Goal: Transaction & Acquisition: Purchase product/service

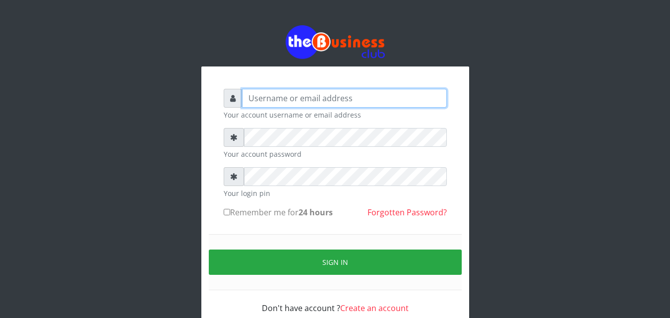
type input "omodaraoluwabukola7@gmail.com"
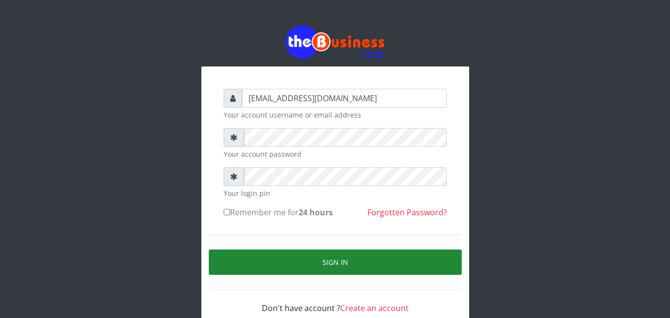
click at [353, 262] on button "Sign in" at bounding box center [335, 261] width 253 height 25
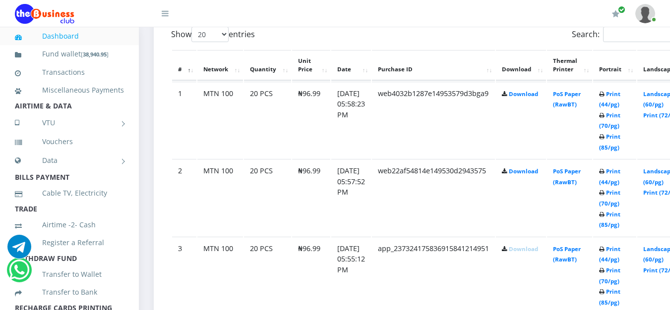
scroll to position [595, 0]
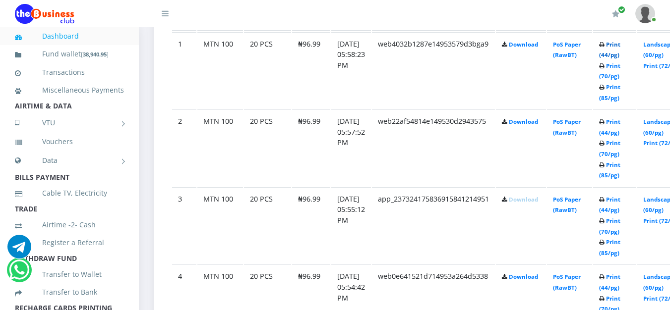
click at [620, 45] on link "Print (44/pg)" at bounding box center [609, 50] width 21 height 18
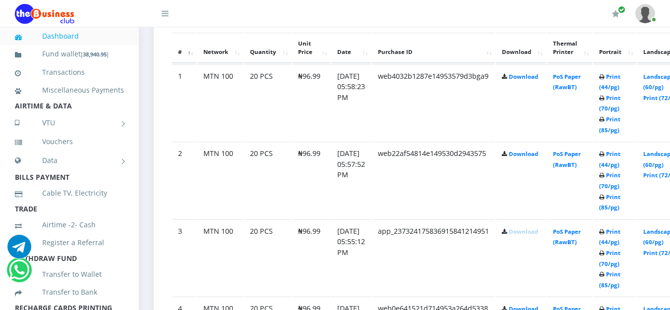
scroll to position [595, 0]
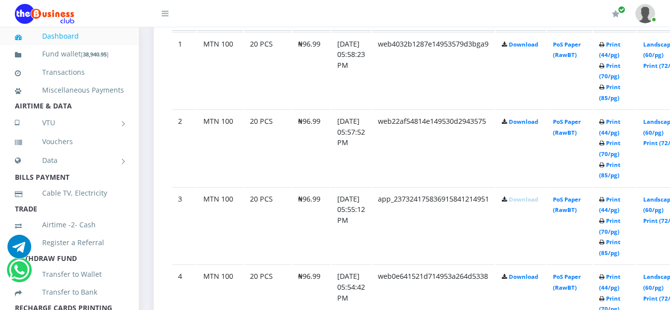
click at [604, 48] on icon at bounding box center [601, 45] width 5 height 6
click at [620, 48] on link "Print (44/pg)" at bounding box center [609, 50] width 21 height 18
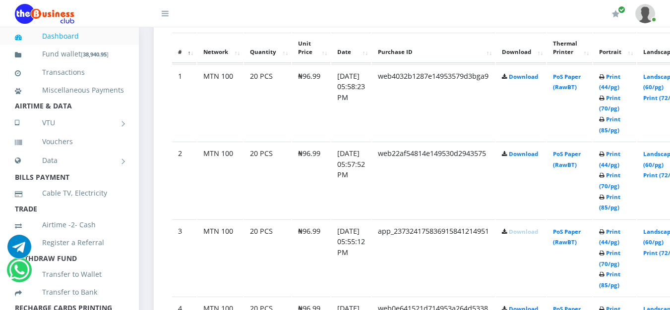
scroll to position [595, 0]
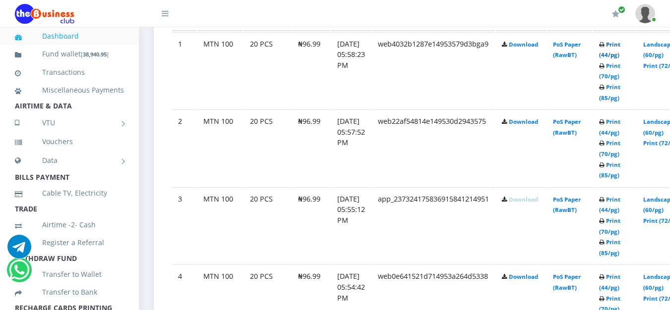
click at [620, 46] on link "Print (44/pg)" at bounding box center [609, 50] width 21 height 18
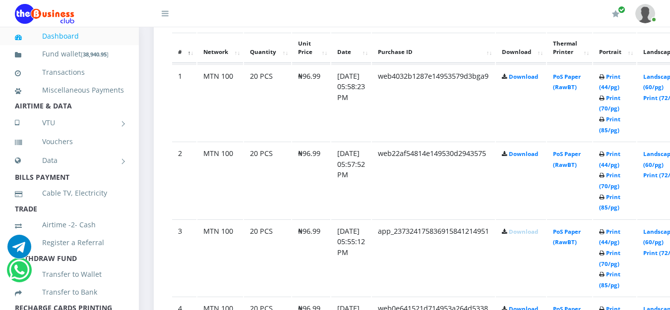
scroll to position [595, 0]
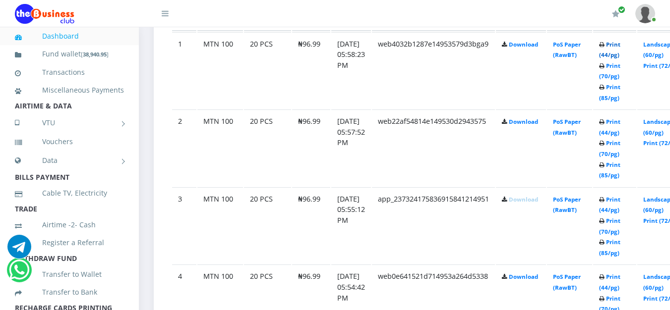
click at [620, 50] on link "Print (44/pg)" at bounding box center [609, 50] width 21 height 18
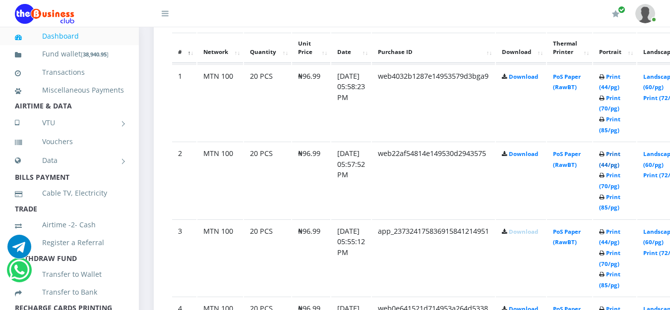
scroll to position [595, 0]
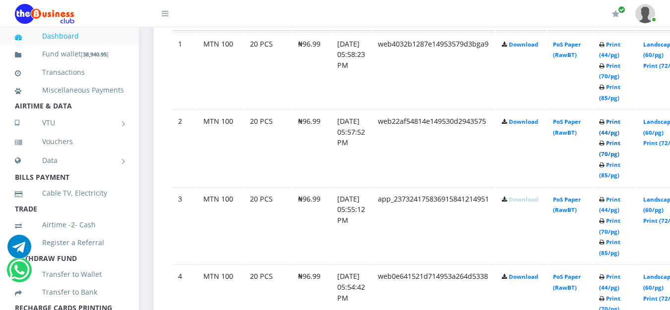
click at [620, 157] on link "Print (70/pg)" at bounding box center [609, 148] width 21 height 18
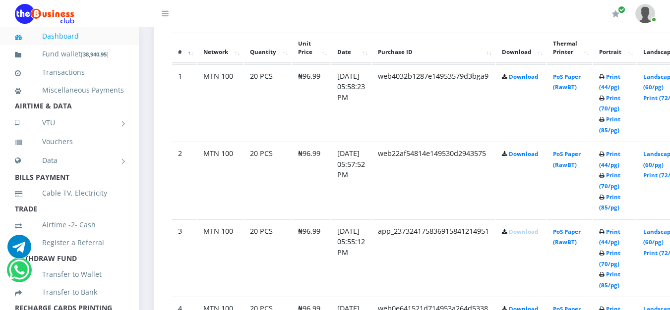
scroll to position [595, 0]
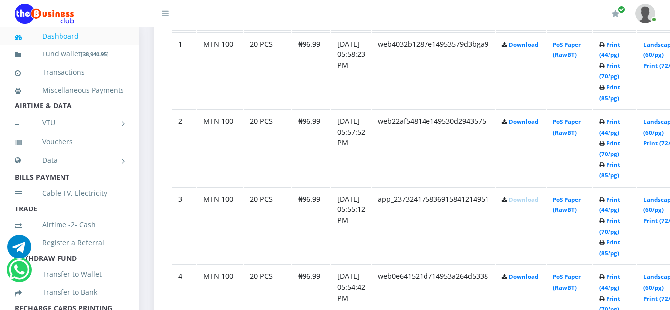
click at [633, 128] on td "Print (44/pg) Print (70/pg) Print (85/pg)" at bounding box center [614, 148] width 43 height 77
click at [620, 124] on link "Print (44/pg)" at bounding box center [609, 127] width 21 height 18
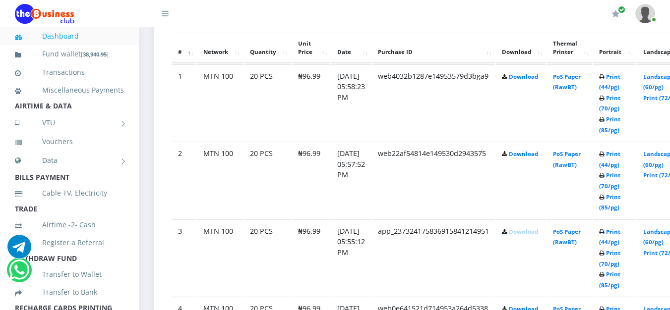
scroll to position [595, 0]
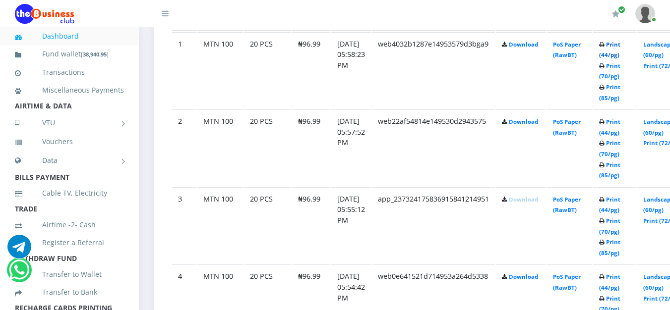
click at [620, 45] on link "Print (44/pg)" at bounding box center [609, 50] width 21 height 18
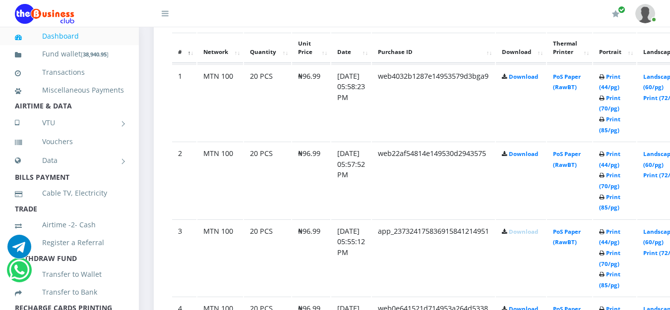
scroll to position [595, 0]
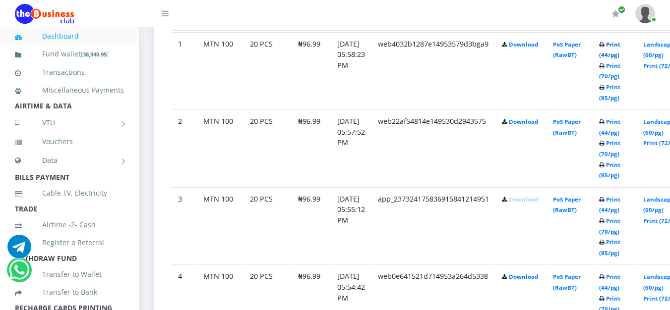
click at [620, 46] on link "Print (44/pg)" at bounding box center [609, 50] width 21 height 18
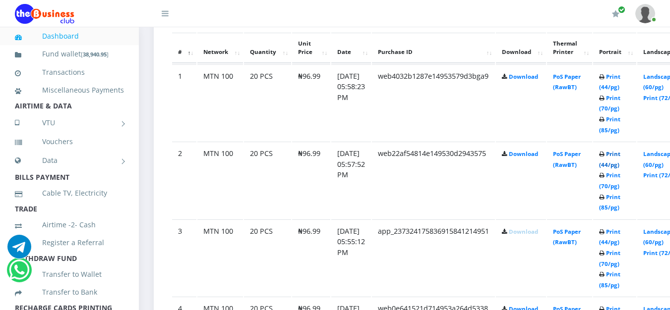
scroll to position [595, 0]
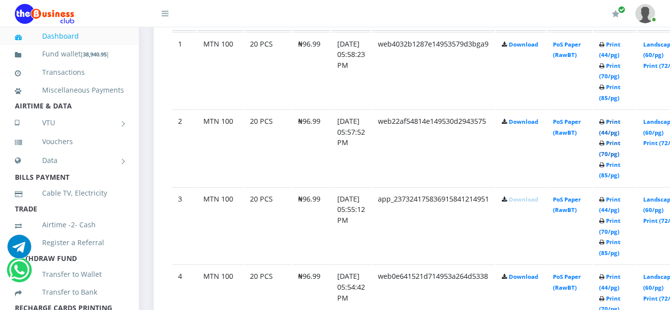
click at [620, 155] on link "Print (70/pg)" at bounding box center [609, 148] width 21 height 18
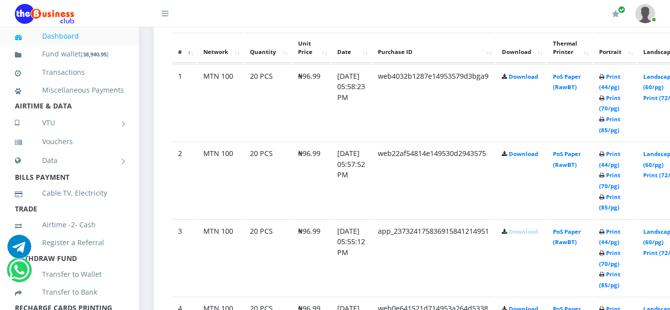
scroll to position [595, 0]
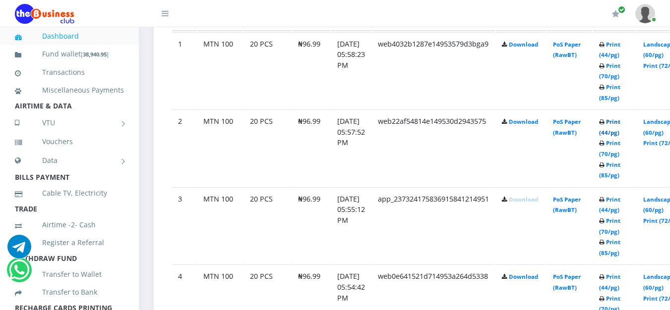
click at [620, 125] on link "Print (44/pg)" at bounding box center [609, 127] width 21 height 18
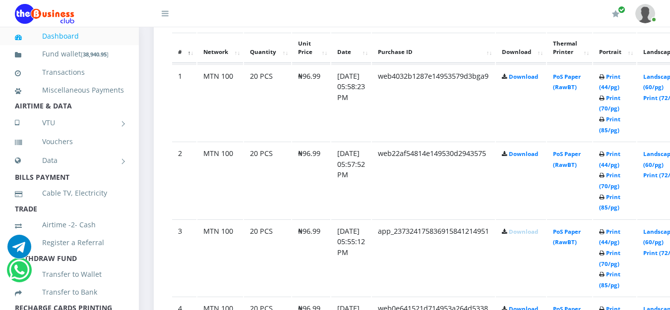
scroll to position [595, 0]
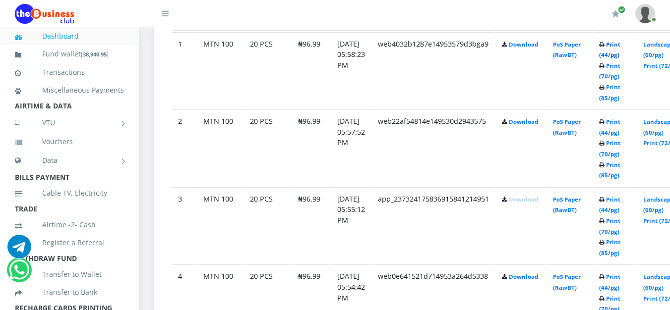
click at [620, 46] on link "Print (44/pg)" at bounding box center [609, 50] width 21 height 18
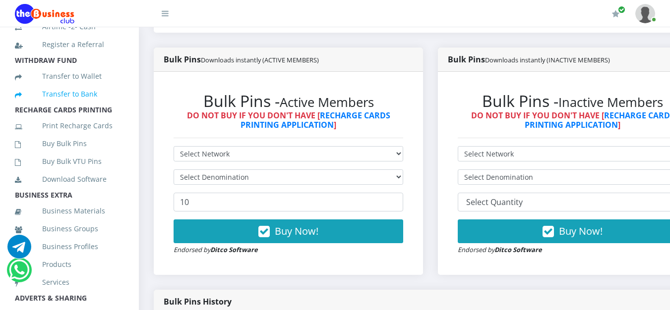
scroll to position [248, 0]
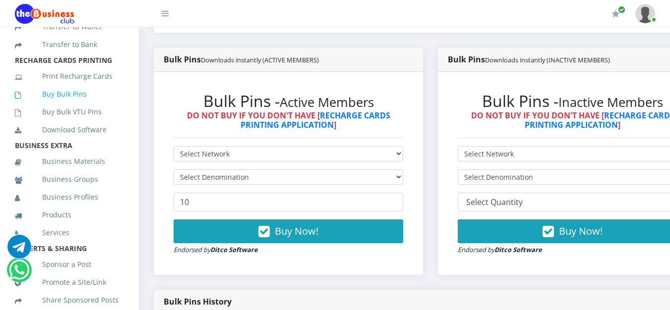
click at [51, 106] on link "Buy Bulk Pins" at bounding box center [69, 94] width 109 height 23
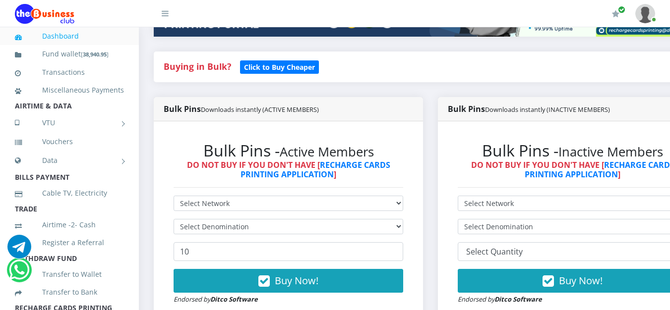
scroll to position [248, 0]
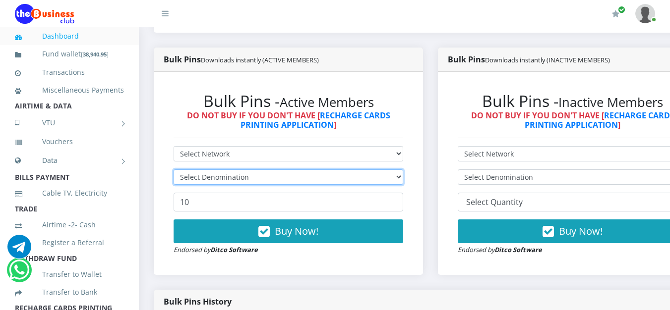
click at [403, 179] on select "Select Denomination" at bounding box center [289, 177] width 230 height 15
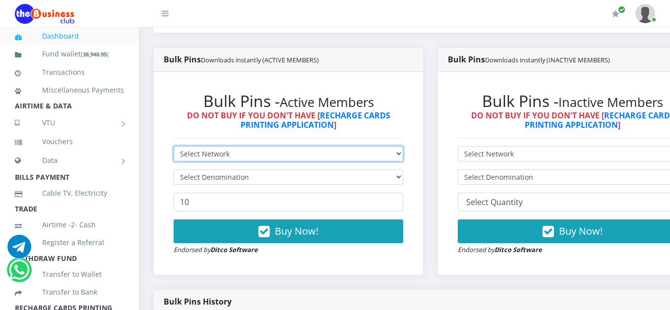
click at [346, 160] on select "Select Network MTN Globacom 9Mobile Airtel" at bounding box center [289, 153] width 230 height 15
select select "Airtel"
click at [174, 148] on select "Select Network MTN Globacom 9Mobile Airtel" at bounding box center [289, 153] width 230 height 15
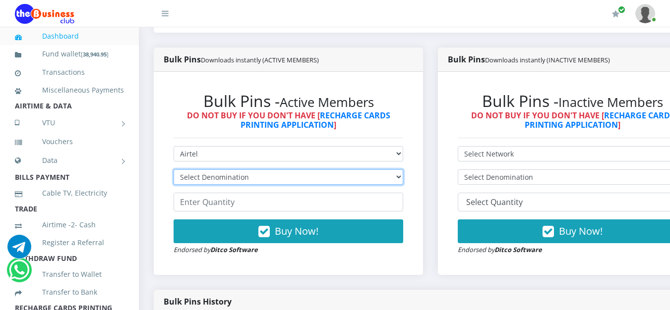
click at [314, 181] on select "Select Denomination Airtel NGN100 - ₦96.38 Airtel NGN200 - ₦192.76 Airtel NGN50…" at bounding box center [289, 177] width 230 height 15
select select "192.76-200"
click at [174, 172] on select "Select Denomination Airtel NGN100 - ₦96.38 Airtel NGN200 - ₦192.76 Airtel NGN50…" at bounding box center [289, 177] width 230 height 15
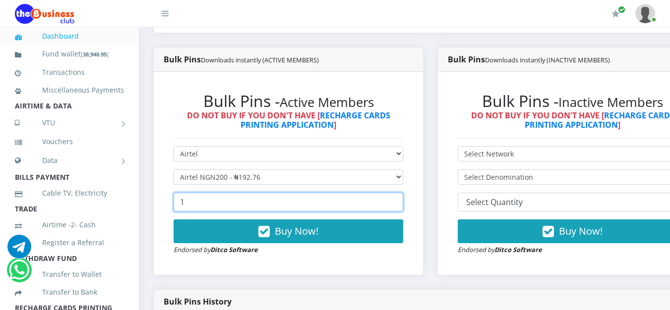
click at [403, 201] on input "1" at bounding box center [289, 202] width 230 height 19
click at [403, 201] on input "11" at bounding box center [289, 202] width 230 height 19
click at [403, 201] on input "12" at bounding box center [289, 202] width 230 height 19
click at [403, 201] on input "13" at bounding box center [289, 202] width 230 height 19
click at [403, 201] on input "14" at bounding box center [289, 202] width 230 height 19
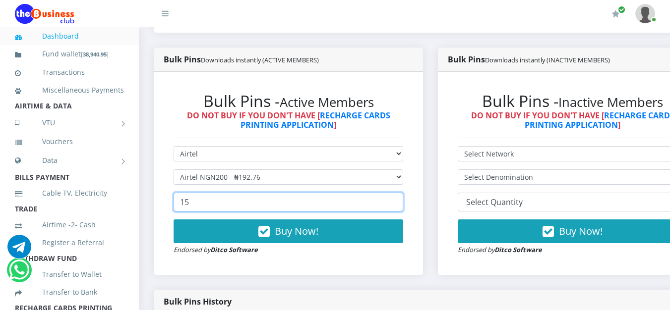
click at [403, 201] on input "15" at bounding box center [289, 202] width 230 height 19
click at [403, 201] on input "17" at bounding box center [289, 202] width 230 height 19
click at [403, 201] on input "18" at bounding box center [289, 202] width 230 height 19
click at [403, 201] on input "19" at bounding box center [289, 202] width 230 height 19
type input "20"
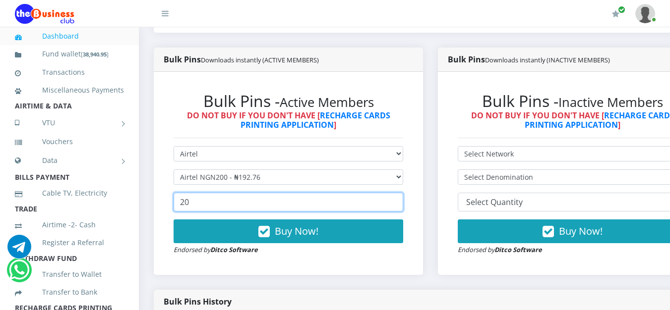
click at [403, 201] on input "20" at bounding box center [289, 202] width 230 height 19
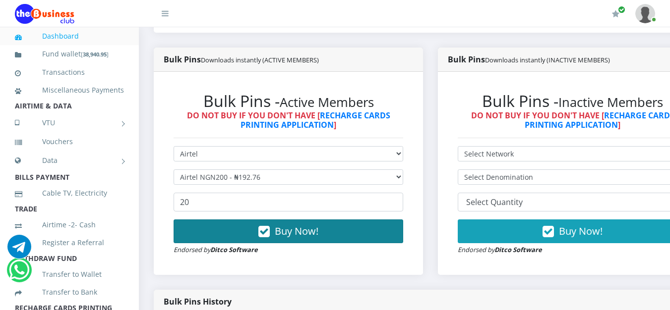
click at [282, 237] on span "Buy Now!" at bounding box center [297, 231] width 44 height 13
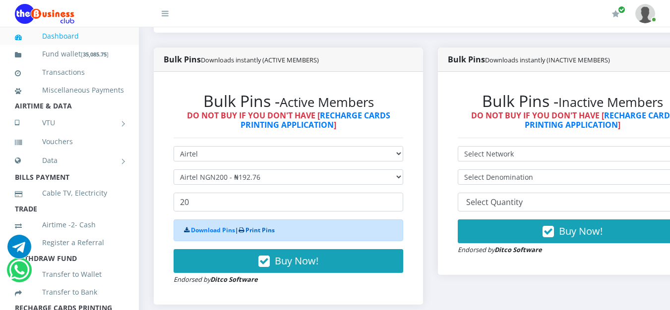
click at [264, 232] on link "Print Pins" at bounding box center [259, 230] width 29 height 8
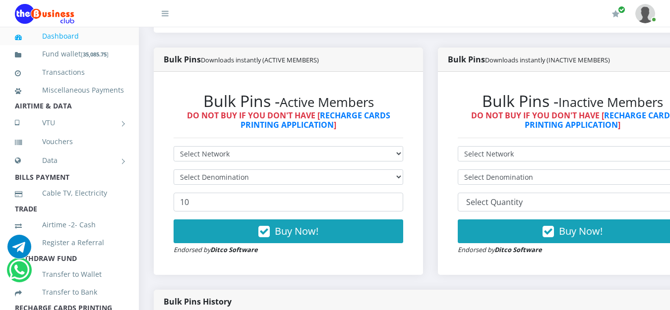
scroll to position [149, 0]
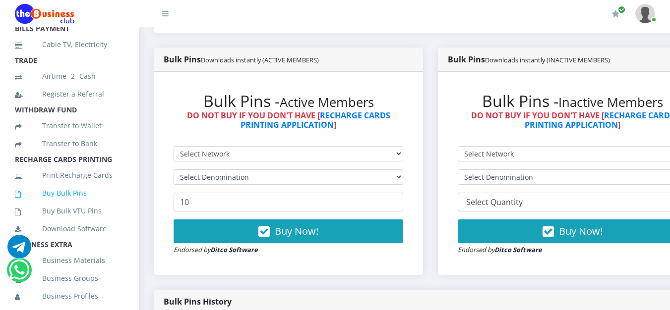
click at [79, 205] on link "Buy Bulk Pins" at bounding box center [69, 193] width 109 height 23
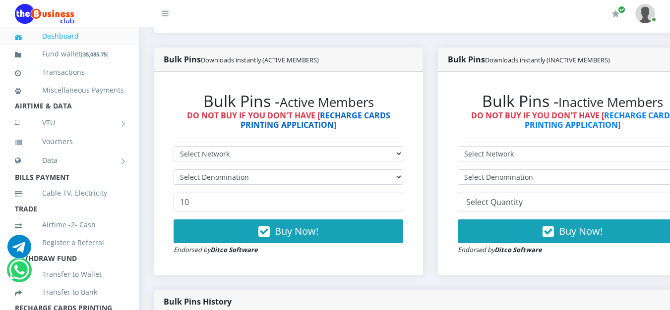
scroll to position [297, 0]
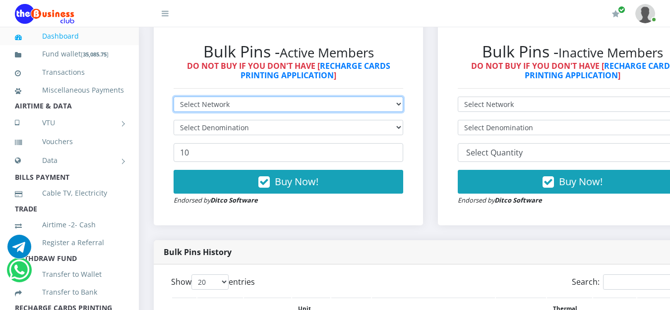
click at [395, 106] on select "Select Network MTN Globacom 9Mobile Airtel" at bounding box center [289, 104] width 230 height 15
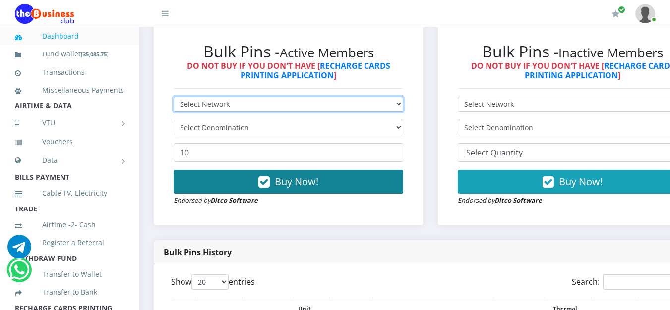
select select "Airtel"
click at [174, 99] on select "Select Network MTN Globacom 9Mobile Airtel" at bounding box center [289, 104] width 230 height 15
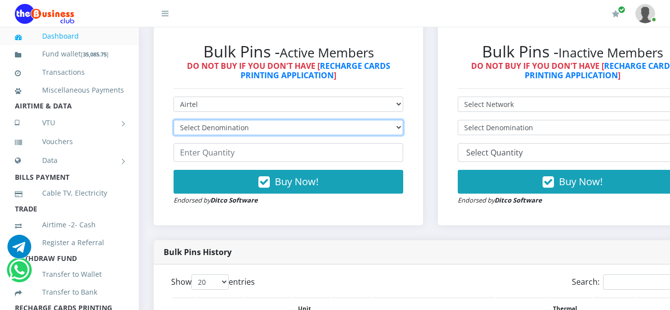
click at [403, 129] on select "Select Denomination Airtel NGN100 - ₦96.38 Airtel NGN200 - ₦192.76 Airtel NGN50…" at bounding box center [289, 127] width 230 height 15
select select "192.76-200"
click at [174, 122] on select "Select Denomination Airtel NGN100 - ₦96.38 Airtel NGN200 - ₦192.76 Airtel NGN50…" at bounding box center [289, 127] width 230 height 15
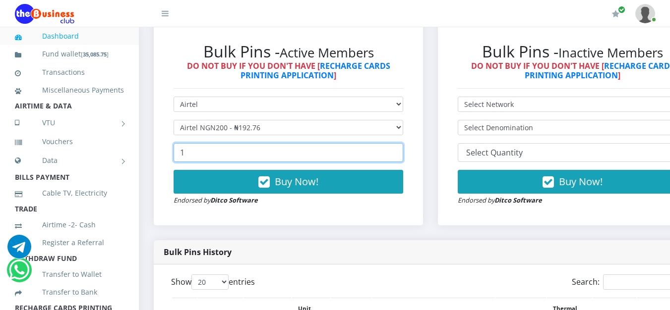
click at [402, 150] on input "1" at bounding box center [289, 152] width 230 height 19
click at [402, 150] on input "2" at bounding box center [289, 152] width 230 height 19
click at [402, 150] on input "13" at bounding box center [289, 152] width 230 height 19
click at [402, 150] on input "19" at bounding box center [289, 152] width 230 height 19
type input "20"
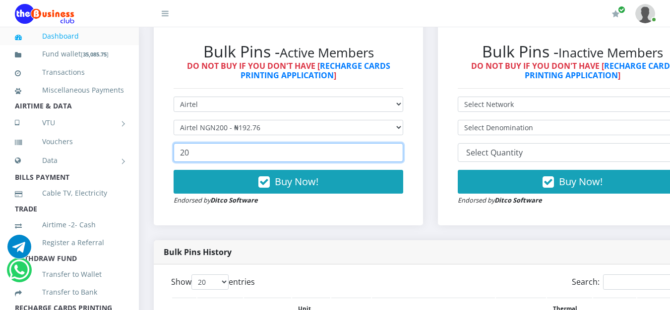
click at [402, 150] on input "20" at bounding box center [289, 152] width 230 height 19
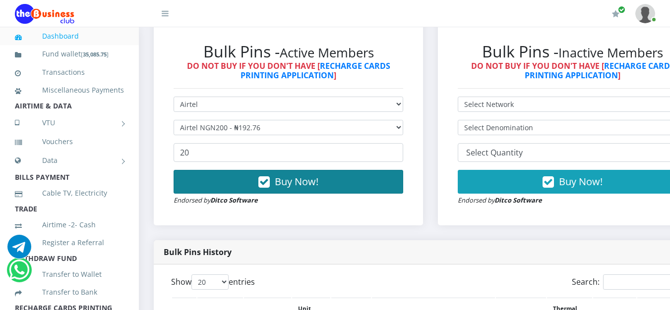
click at [354, 184] on button "Buy Now!" at bounding box center [289, 182] width 230 height 24
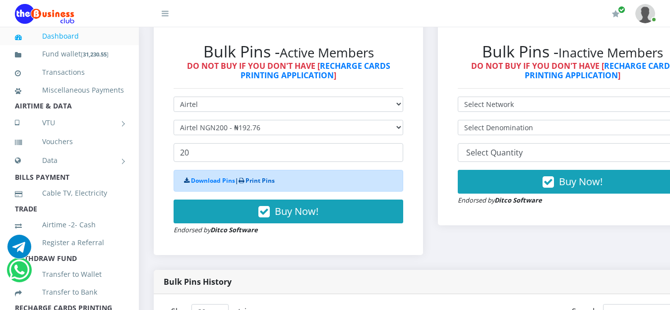
click at [259, 184] on link "Print Pins" at bounding box center [259, 181] width 29 height 8
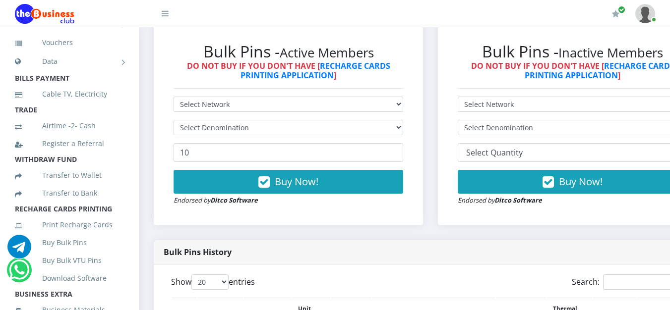
scroll to position [198, 0]
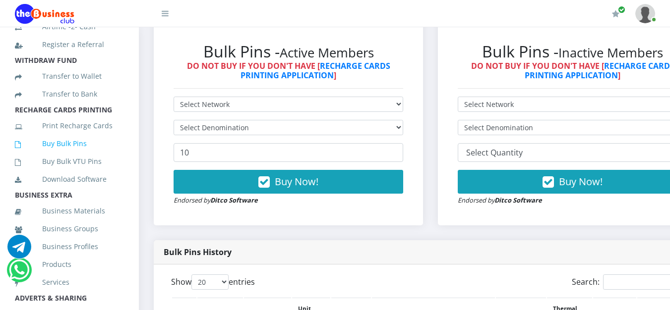
click at [61, 155] on link "Buy Bulk Pins" at bounding box center [69, 143] width 109 height 23
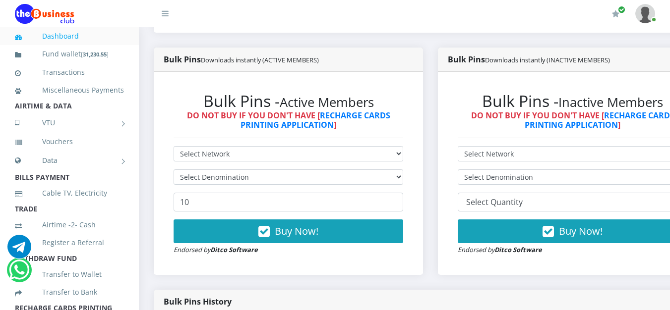
scroll to position [297, 0]
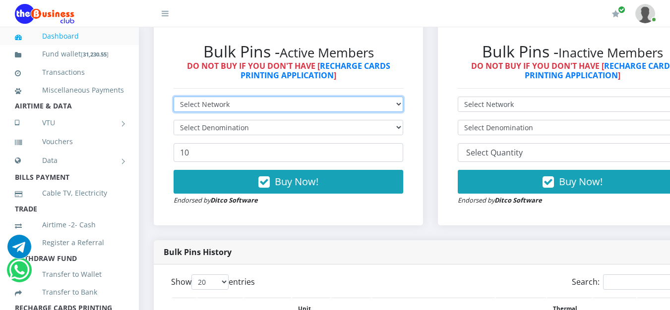
click at [370, 105] on select "Select Network MTN Globacom 9Mobile Airtel" at bounding box center [289, 104] width 230 height 15
select select "Airtel"
click at [174, 99] on select "Select Network MTN Globacom 9Mobile Airtel" at bounding box center [289, 104] width 230 height 15
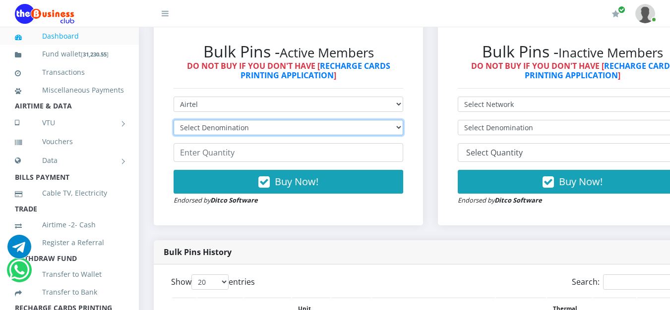
click at [342, 128] on select "Select Denomination Airtel NGN100 - ₦96.38 Airtel NGN200 - ₦192.76 Airtel NGN50…" at bounding box center [289, 127] width 230 height 15
select select "192.76-200"
click at [174, 122] on select "Select Denomination Airtel NGN100 - ₦96.38 Airtel NGN200 - ₦192.76 Airtel NGN50…" at bounding box center [289, 127] width 230 height 15
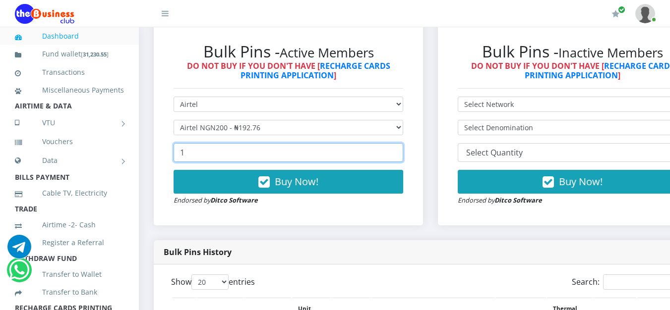
click at [401, 150] on input "1" at bounding box center [289, 152] width 230 height 19
click at [401, 150] on input "3" at bounding box center [289, 152] width 230 height 19
click at [401, 150] on input "17" at bounding box center [289, 152] width 230 height 19
click at [401, 150] on input "18" at bounding box center [289, 152] width 230 height 19
click at [401, 150] on input "19" at bounding box center [289, 152] width 230 height 19
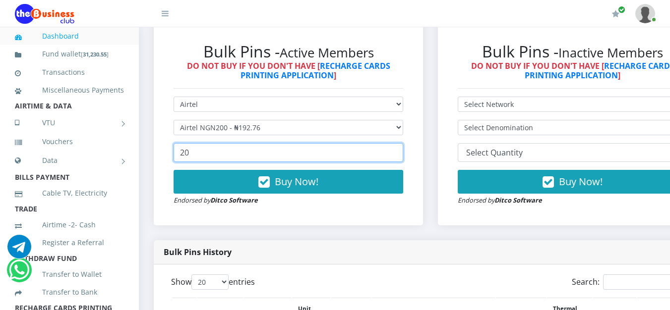
type input "20"
click at [401, 150] on input "20" at bounding box center [289, 152] width 230 height 19
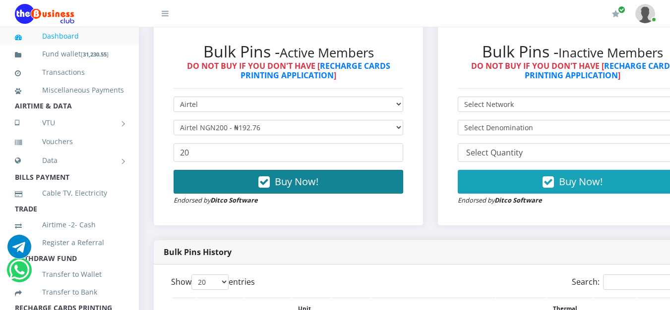
click at [357, 187] on button "Buy Now!" at bounding box center [289, 182] width 230 height 24
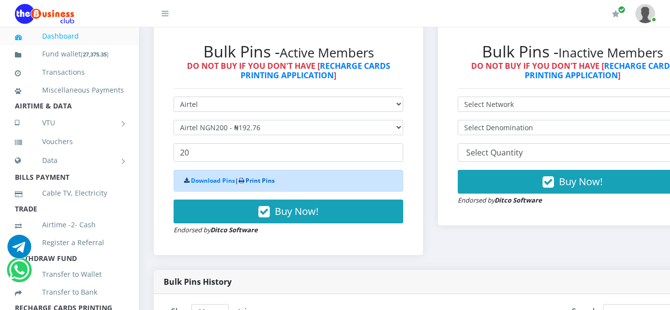
click at [269, 180] on link "Print Pins" at bounding box center [259, 181] width 29 height 8
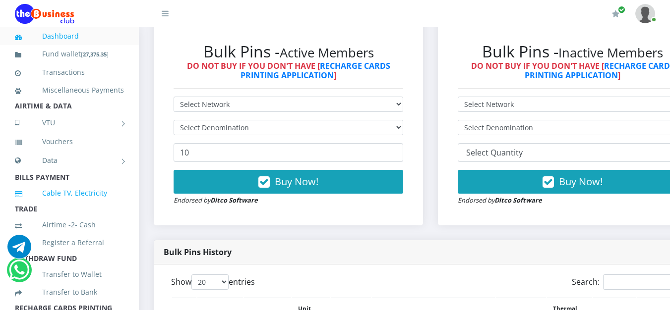
scroll to position [198, 0]
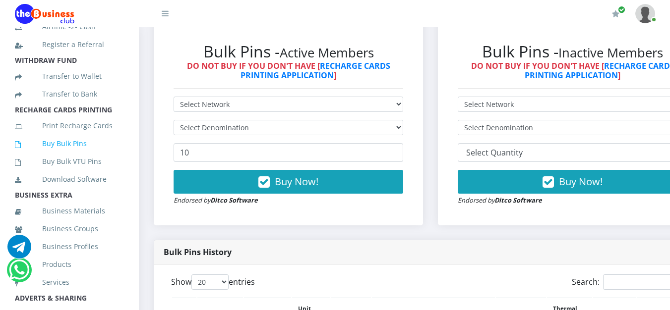
click at [64, 154] on link "Buy Bulk Pins" at bounding box center [69, 143] width 109 height 23
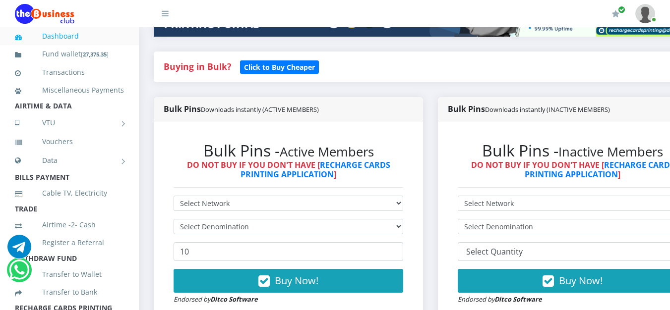
scroll to position [248, 0]
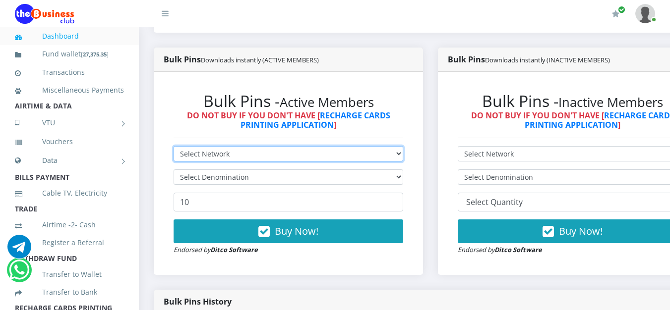
click at [342, 154] on select "Select Network MTN Globacom 9Mobile Airtel" at bounding box center [289, 153] width 230 height 15
select select "Airtel"
click at [174, 148] on select "Select Network MTN Globacom 9Mobile Airtel" at bounding box center [289, 153] width 230 height 15
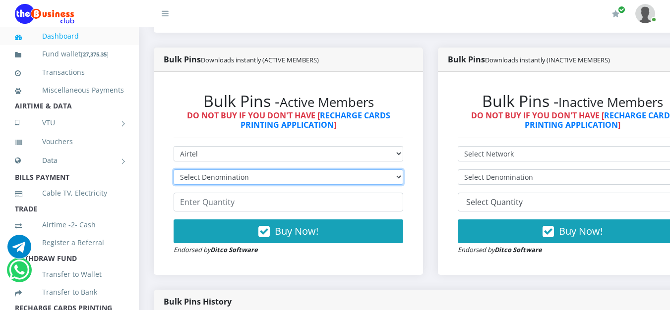
click at [356, 181] on select "Select Denomination Airtel NGN100 - ₦96.38 Airtel NGN200 - ₦192.76 Airtel NGN50…" at bounding box center [289, 177] width 230 height 15
select select "192.76-200"
click at [174, 172] on select "Select Denomination Airtel NGN100 - ₦96.38 Airtel NGN200 - ₦192.76 Airtel NGN50…" at bounding box center [289, 177] width 230 height 15
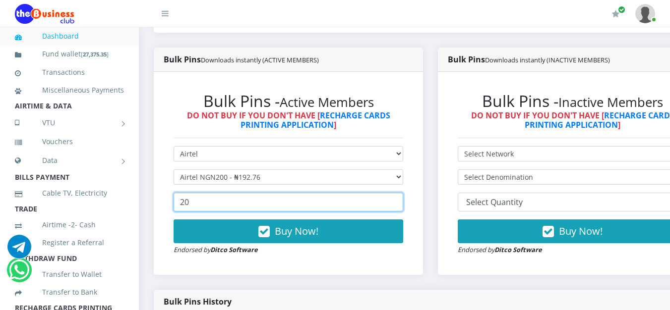
type input "20"
click at [403, 202] on input "20" at bounding box center [289, 202] width 230 height 19
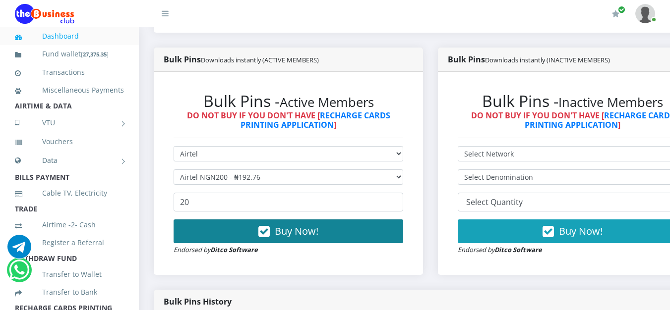
click at [367, 236] on button "Buy Now!" at bounding box center [289, 232] width 230 height 24
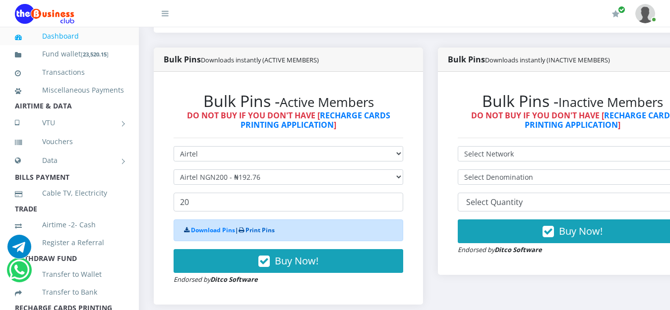
click at [251, 232] on link "Print Pins" at bounding box center [259, 230] width 29 height 8
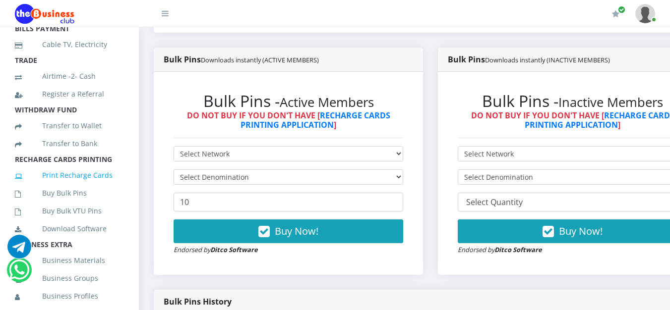
scroll to position [198, 0]
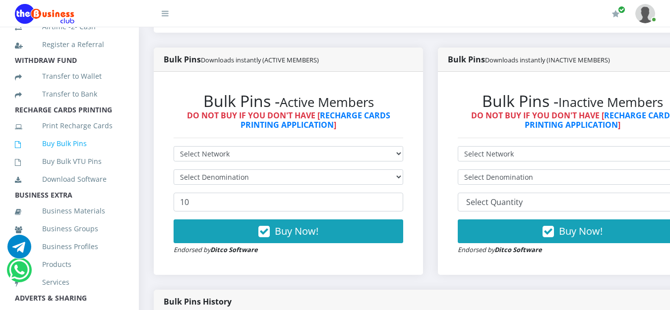
click at [68, 155] on link "Buy Bulk Pins" at bounding box center [69, 143] width 109 height 23
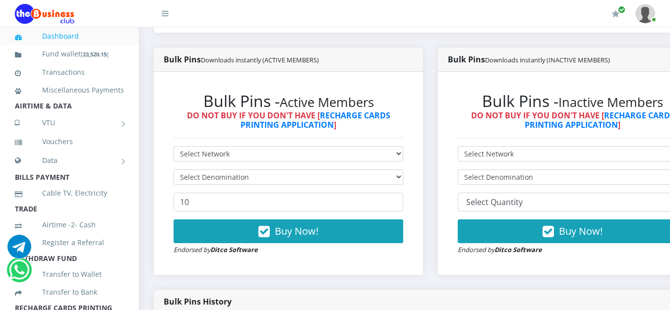
scroll to position [347, 0]
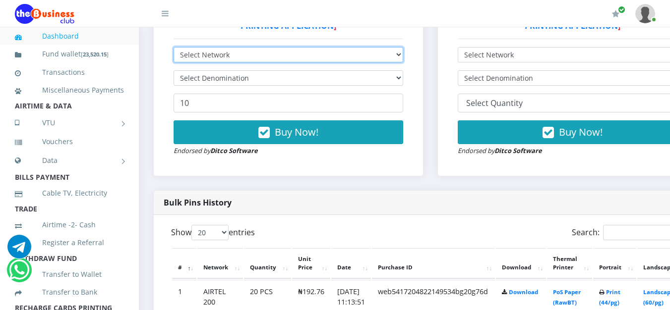
click at [400, 60] on select "Select Network MTN Globacom 9Mobile Airtel" at bounding box center [289, 54] width 230 height 15
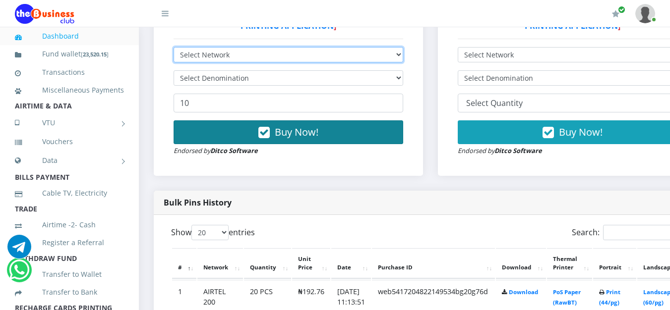
select select "MTN"
click at [174, 49] on select "Select Network MTN Globacom 9Mobile Airtel" at bounding box center [289, 54] width 230 height 15
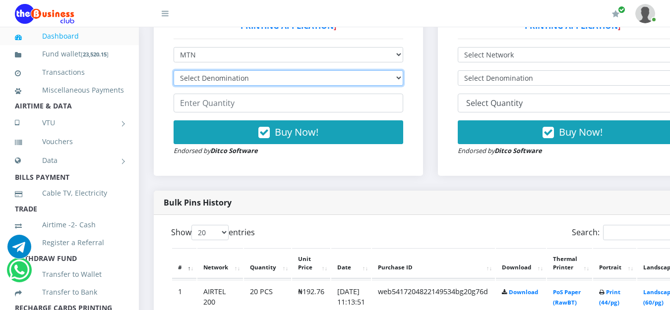
click at [403, 81] on select "Select Denomination MTN NGN100 - ₦96.99 MTN NGN200 - ₦193.98 MTN NGN400 - ₦387.…" at bounding box center [289, 77] width 230 height 15
select select "96.99-100"
click at [174, 72] on select "Select Denomination MTN NGN100 - ₦96.99 MTN NGN200 - ₦193.98 MTN NGN400 - ₦387.…" at bounding box center [289, 77] width 230 height 15
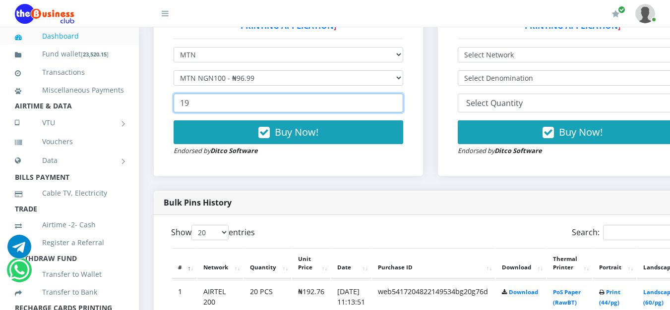
click at [402, 103] on input "19" at bounding box center [289, 103] width 230 height 19
type input "20"
click at [402, 103] on input "20" at bounding box center [289, 103] width 230 height 19
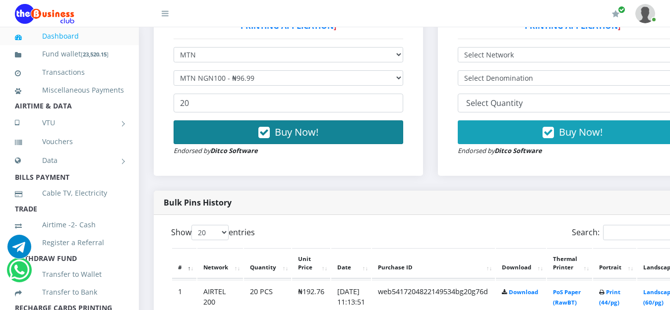
click at [345, 137] on button "Buy Now!" at bounding box center [289, 132] width 230 height 24
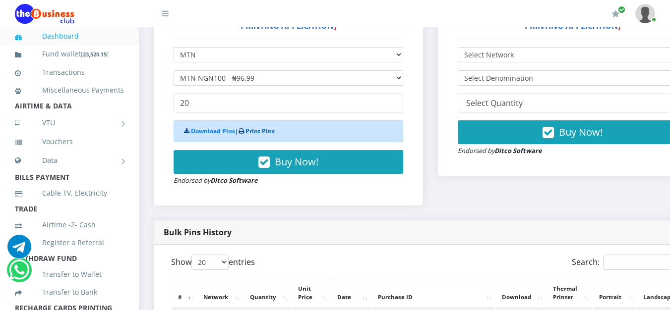
click at [256, 133] on link "Print Pins" at bounding box center [259, 131] width 29 height 8
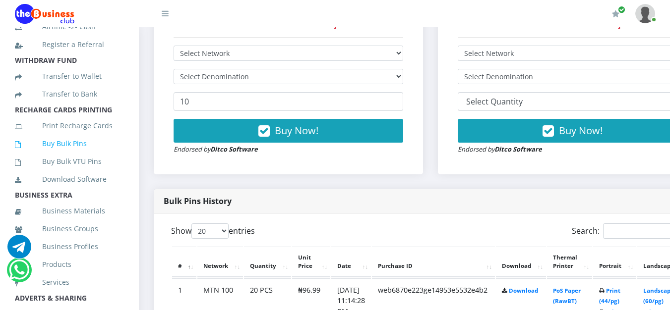
scroll to position [347, 0]
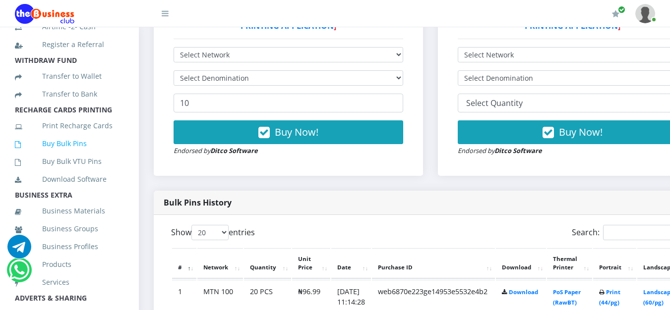
click at [60, 155] on link "Buy Bulk Pins" at bounding box center [69, 143] width 109 height 23
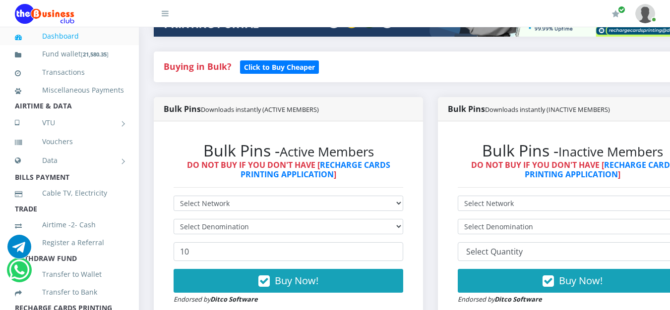
scroll to position [248, 0]
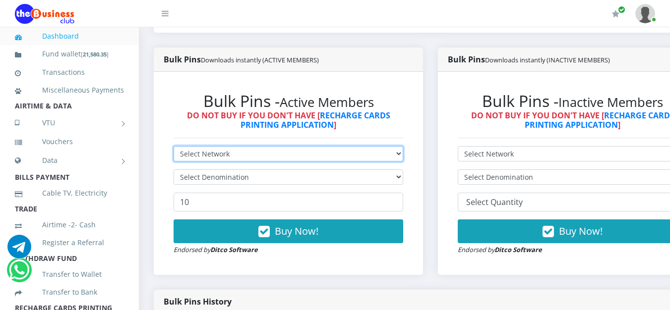
click at [271, 154] on select "Select Network MTN Globacom 9Mobile Airtel" at bounding box center [289, 153] width 230 height 15
select select "MTN"
click at [174, 148] on select "Select Network MTN Globacom 9Mobile Airtel" at bounding box center [289, 153] width 230 height 15
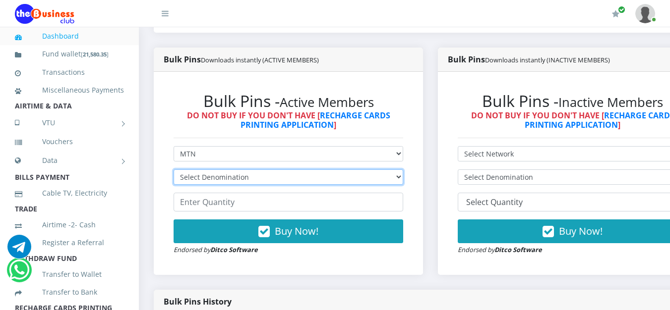
click at [254, 185] on select "Select Denomination MTN NGN100 - ₦96.99 MTN NGN200 - ₦193.98 MTN NGN400 - ₦387.…" at bounding box center [289, 177] width 230 height 15
select select "96.99-100"
click at [174, 172] on select "Select Denomination MTN NGN100 - ₦96.99 MTN NGN200 - ₦193.98 MTN NGN400 - ₦387.…" at bounding box center [289, 177] width 230 height 15
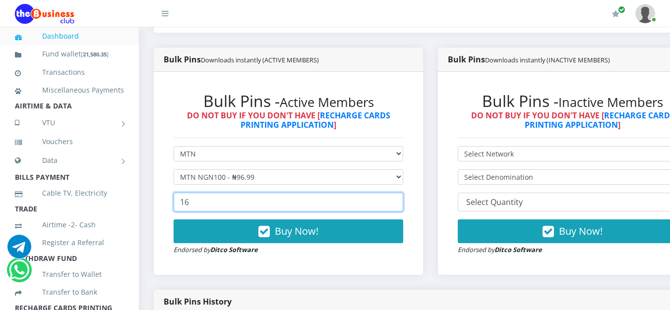
click at [403, 201] on input "16" at bounding box center [289, 202] width 230 height 19
click at [403, 201] on input "17" at bounding box center [289, 202] width 230 height 19
click at [403, 201] on input "18" at bounding box center [289, 202] width 230 height 19
click at [403, 201] on input "19" at bounding box center [289, 202] width 230 height 19
type input "20"
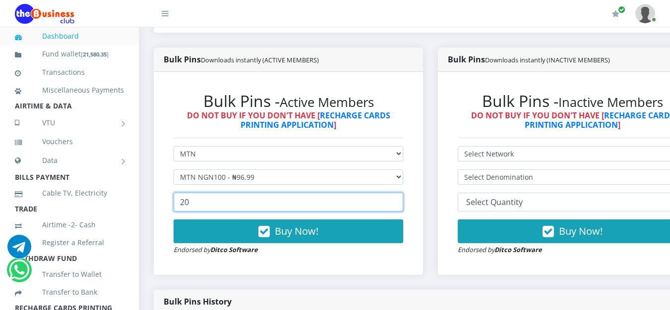
click at [403, 201] on input "20" at bounding box center [289, 202] width 230 height 19
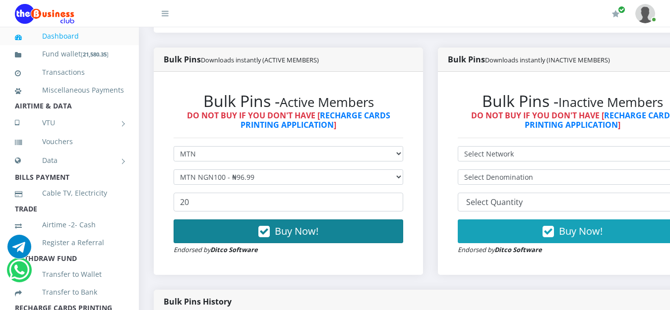
click at [372, 230] on button "Buy Now!" at bounding box center [289, 232] width 230 height 24
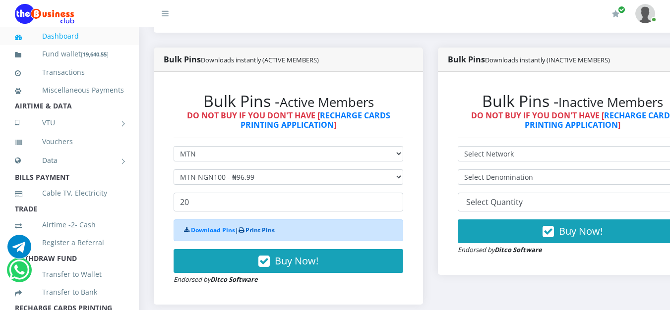
click at [272, 232] on link "Print Pins" at bounding box center [259, 230] width 29 height 8
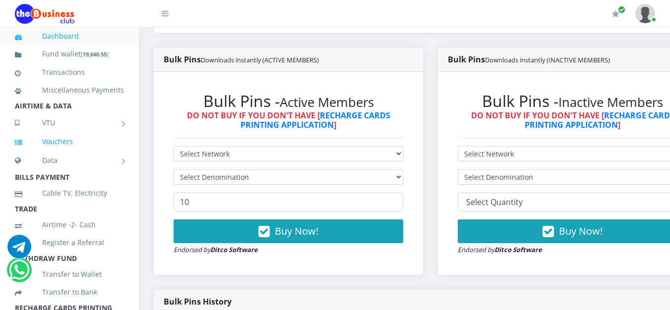
scroll to position [149, 0]
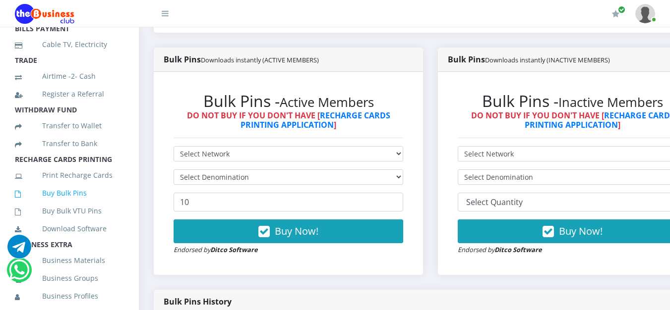
click at [84, 202] on link "Buy Bulk Pins" at bounding box center [69, 193] width 109 height 23
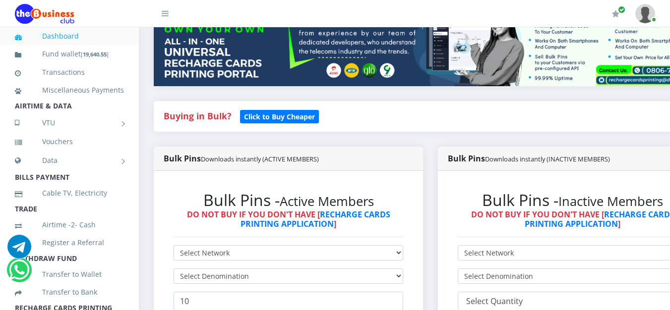
scroll to position [198, 0]
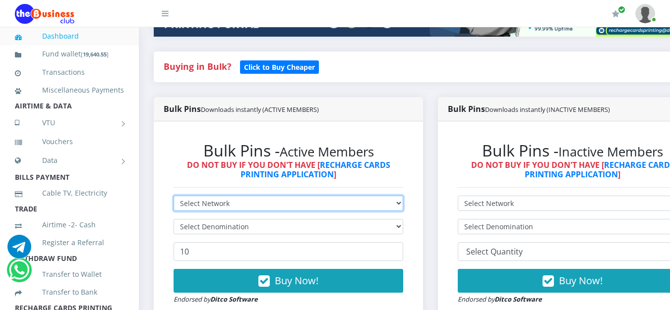
click at [256, 200] on select "Select Network MTN Globacom 9Mobile Airtel" at bounding box center [289, 203] width 230 height 15
select select "MTN"
click at [174, 198] on select "Select Network MTN Globacom 9Mobile Airtel" at bounding box center [289, 203] width 230 height 15
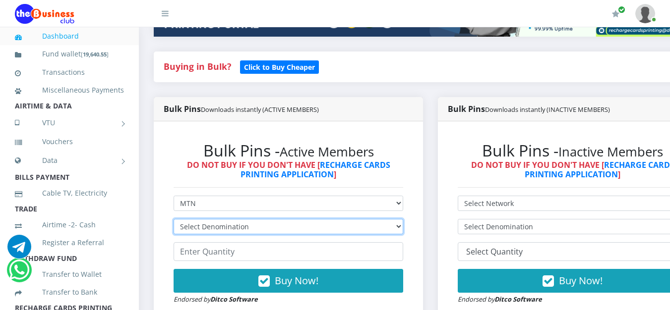
click at [396, 226] on select "Select Denomination MTN NGN100 - ₦96.99 MTN NGN200 - ₦193.98 MTN NGN400 - ₦387.…" at bounding box center [289, 226] width 230 height 15
select select "96.99-100"
click at [174, 221] on select "Select Denomination MTN NGN100 - ₦96.99 MTN NGN200 - ₦193.98 MTN NGN400 - ₦387.…" at bounding box center [289, 226] width 230 height 15
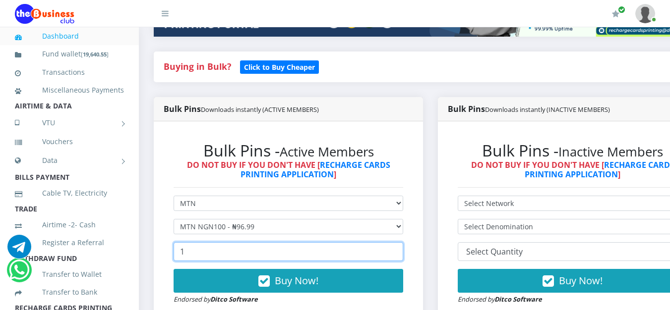
click at [401, 248] on input "1" at bounding box center [289, 251] width 230 height 19
click at [401, 248] on input "2" at bounding box center [289, 251] width 230 height 19
click at [401, 248] on input "21" at bounding box center [289, 251] width 230 height 19
type input "20"
click at [403, 259] on input "20" at bounding box center [289, 251] width 230 height 19
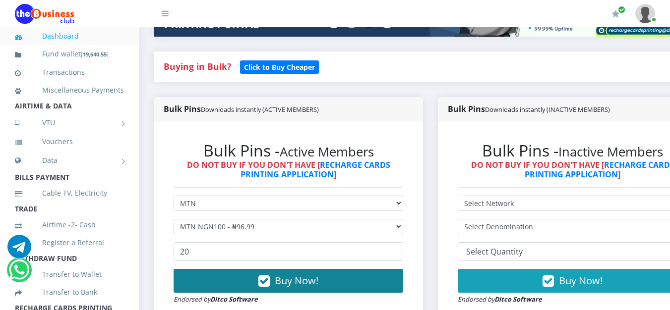
click at [354, 278] on button "Buy Now!" at bounding box center [289, 281] width 230 height 24
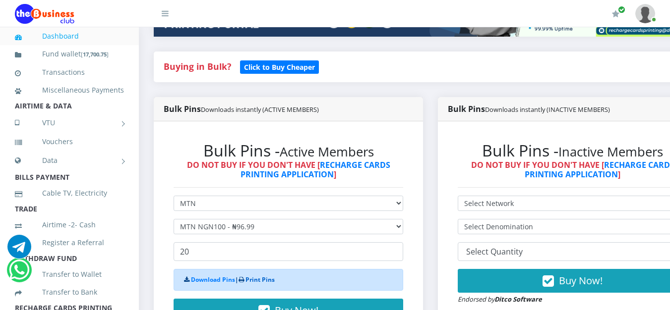
click at [272, 284] on link "Print Pins" at bounding box center [259, 280] width 29 height 8
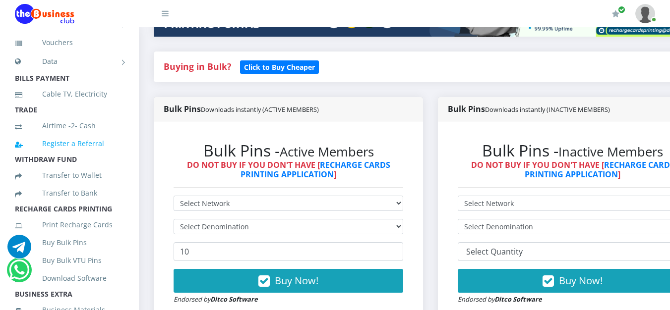
scroll to position [149, 0]
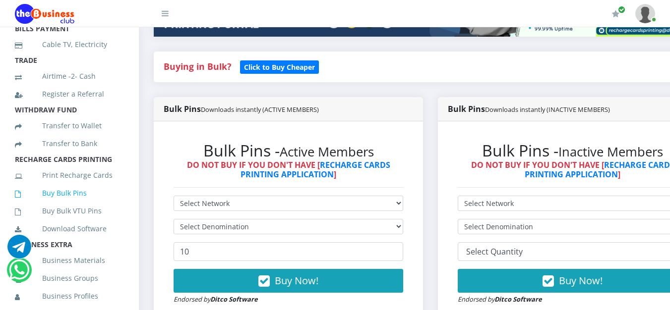
click at [53, 205] on link "Buy Bulk Pins" at bounding box center [69, 193] width 109 height 23
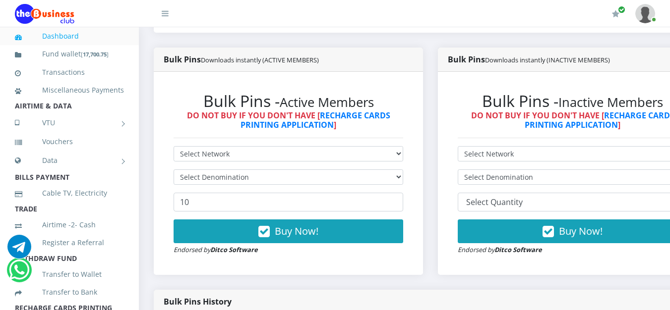
scroll to position [347, 0]
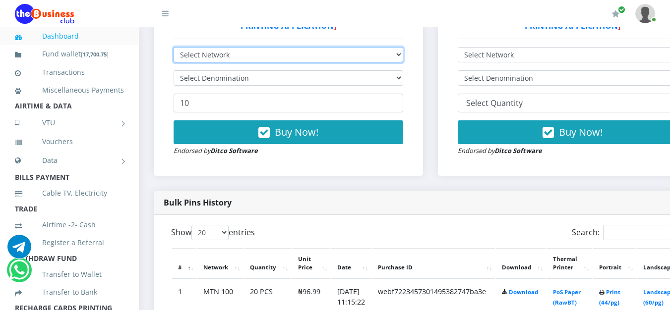
click at [399, 60] on select "Select Network MTN Globacom 9Mobile Airtel" at bounding box center [289, 54] width 230 height 15
select select "MTN"
click at [174, 49] on select "Select Network MTN Globacom 9Mobile Airtel" at bounding box center [289, 54] width 230 height 15
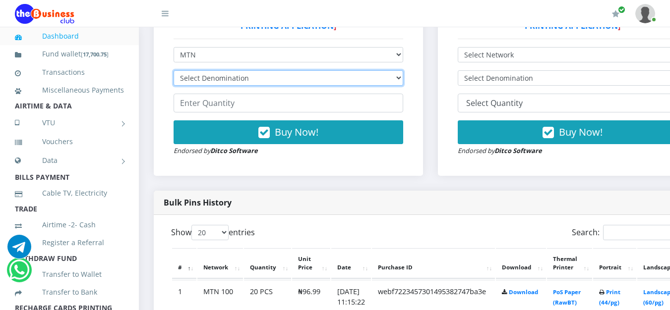
click at [402, 79] on select "Select Denomination MTN NGN100 - ₦96.99 MTN NGN200 - ₦193.98 MTN NGN400 - ₦387.…" at bounding box center [289, 77] width 230 height 15
select select "96.99-100"
click at [174, 72] on select "Select Denomination MTN NGN100 - ₦96.99 MTN NGN200 - ₦193.98 MTN NGN400 - ₦387.…" at bounding box center [289, 77] width 230 height 15
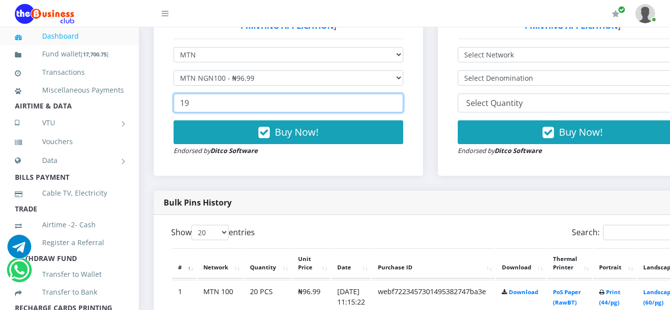
click at [402, 105] on input "19" at bounding box center [289, 103] width 230 height 19
type input "20"
click at [402, 105] on input "20" at bounding box center [289, 103] width 230 height 19
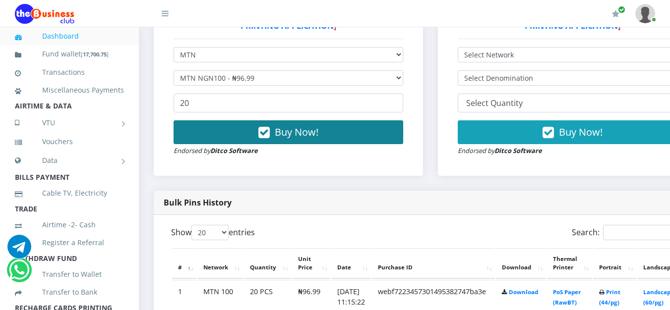
click at [373, 128] on button "Buy Now!" at bounding box center [289, 132] width 230 height 24
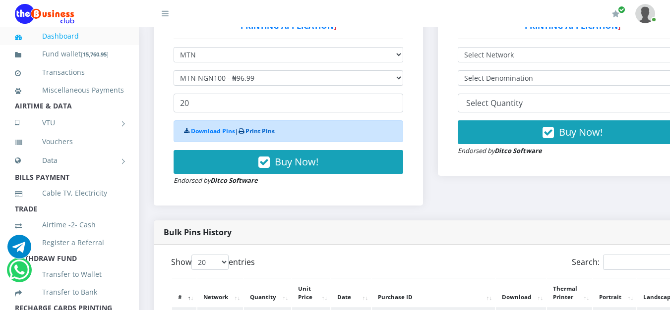
click at [256, 133] on link "Print Pins" at bounding box center [259, 131] width 29 height 8
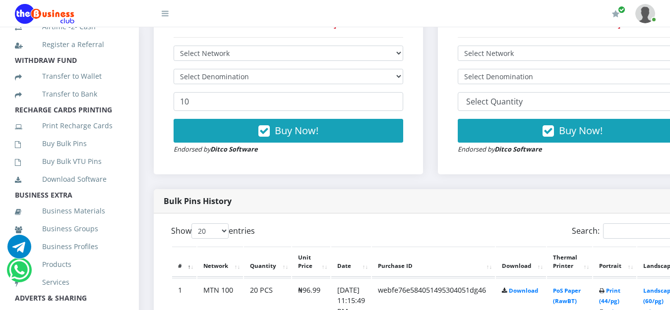
scroll to position [347, 0]
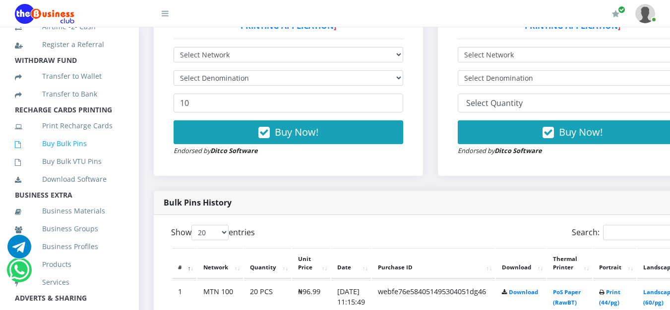
click at [53, 153] on link "Buy Bulk Pins" at bounding box center [69, 143] width 109 height 23
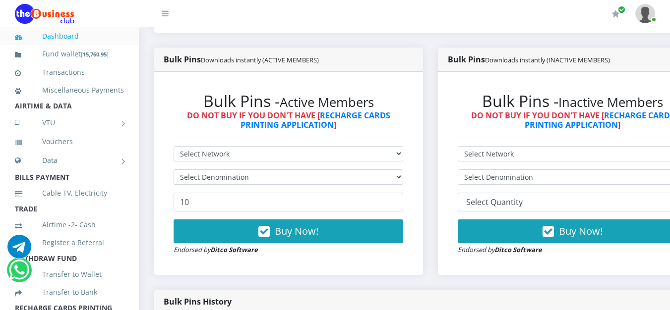
scroll to position [297, 0]
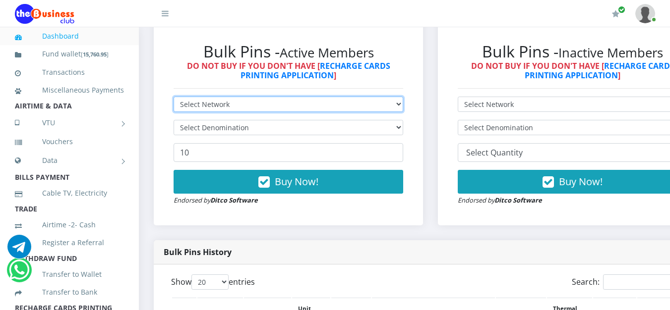
click at [267, 107] on select "Select Network MTN Globacom 9Mobile Airtel" at bounding box center [289, 104] width 230 height 15
select select "MTN"
click at [174, 99] on select "Select Network MTN Globacom 9Mobile Airtel" at bounding box center [289, 104] width 230 height 15
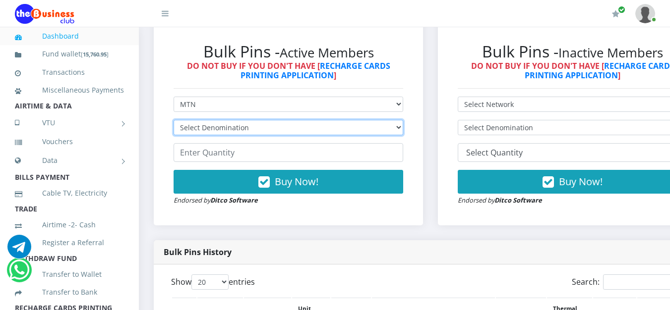
click at [248, 135] on select "Select Denomination MTN NGN100 - ₦96.99 MTN NGN200 - ₦193.98 MTN NGN400 - ₦387.…" at bounding box center [289, 127] width 230 height 15
select select "96.99-100"
click at [174, 122] on select "Select Denomination MTN NGN100 - ₦96.99 MTN NGN200 - ₦193.98 MTN NGN400 - ₦387.…" at bounding box center [289, 127] width 230 height 15
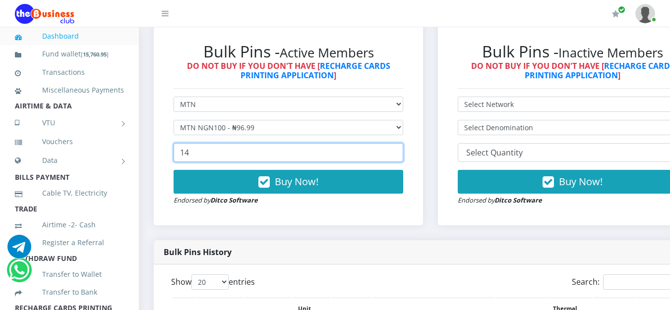
click at [402, 152] on input "14" at bounding box center [289, 152] width 230 height 19
click at [402, 152] on input "15" at bounding box center [289, 152] width 230 height 19
click at [402, 152] on input "16" at bounding box center [289, 152] width 230 height 19
click at [402, 152] on input "17" at bounding box center [289, 152] width 230 height 19
click at [402, 152] on input "18" at bounding box center [289, 152] width 230 height 19
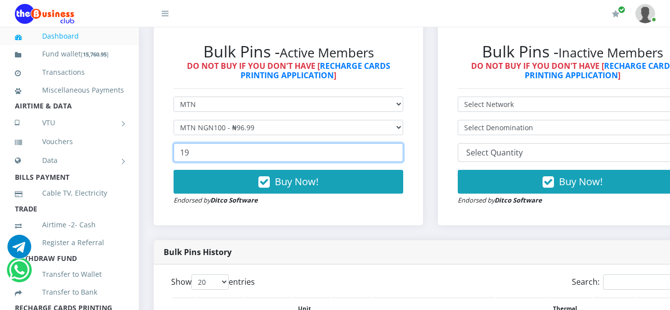
click at [402, 152] on input "19" at bounding box center [289, 152] width 230 height 19
type input "20"
click at [402, 152] on input "20" at bounding box center [289, 152] width 230 height 19
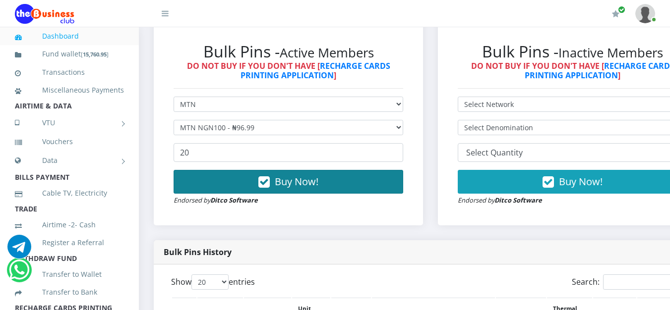
click at [367, 192] on button "Buy Now!" at bounding box center [289, 182] width 230 height 24
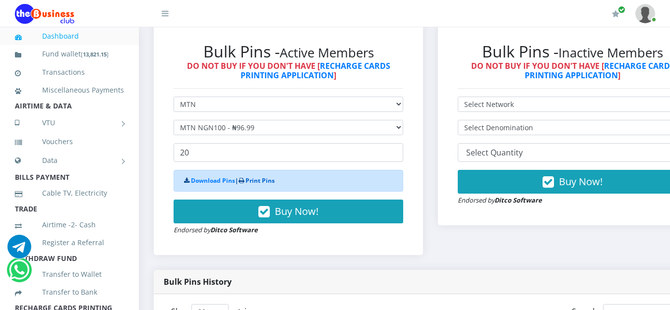
click at [275, 183] on link "Print Pins" at bounding box center [259, 181] width 29 height 8
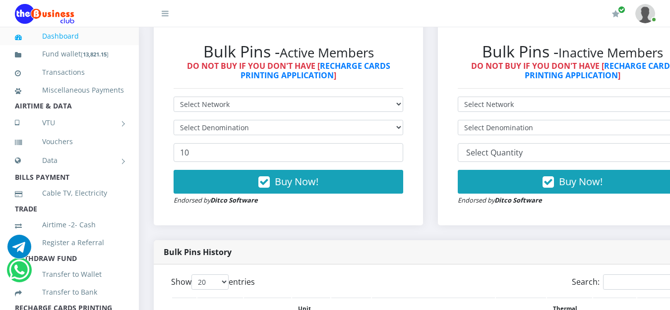
scroll to position [99, 0]
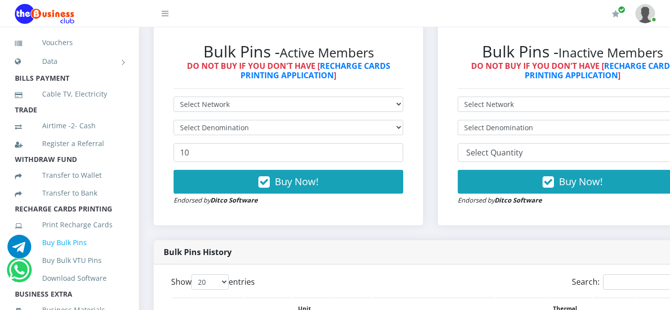
click at [80, 254] on link "Buy Bulk Pins" at bounding box center [69, 243] width 109 height 23
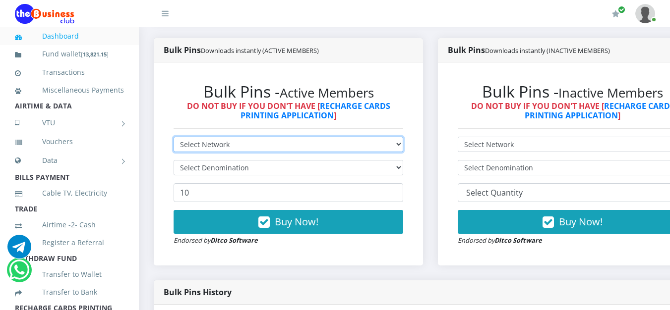
click at [403, 148] on select "Select Network MTN Globacom 9Mobile Airtel" at bounding box center [289, 144] width 230 height 15
select select "MTN"
click at [174, 139] on select "Select Network MTN Globacom 9Mobile Airtel" at bounding box center [289, 144] width 230 height 15
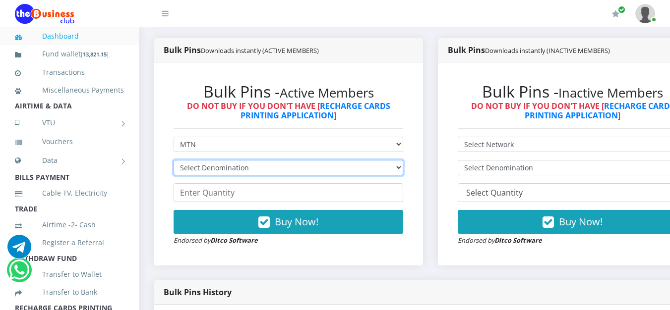
click at [401, 172] on select "Select Denomination MTN NGN100 - ₦96.99 MTN NGN200 - ₦193.98 MTN NGN400 - ₦387.…" at bounding box center [289, 167] width 230 height 15
select select "96.99-100"
click at [174, 162] on select "Select Denomination MTN NGN100 - ₦96.99 MTN NGN200 - ₦193.98 MTN NGN400 - ₦387.…" at bounding box center [289, 167] width 230 height 15
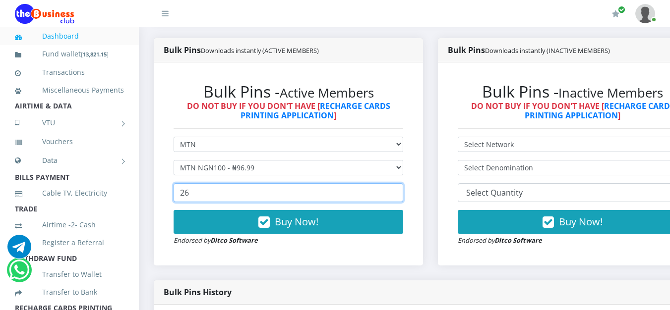
click at [403, 191] on input "26" at bounding box center [289, 192] width 230 height 19
click at [403, 191] on input "27" at bounding box center [289, 192] width 230 height 19
click at [403, 191] on input "28" at bounding box center [289, 192] width 230 height 19
click at [403, 191] on input "29" at bounding box center [289, 192] width 230 height 19
type input "30"
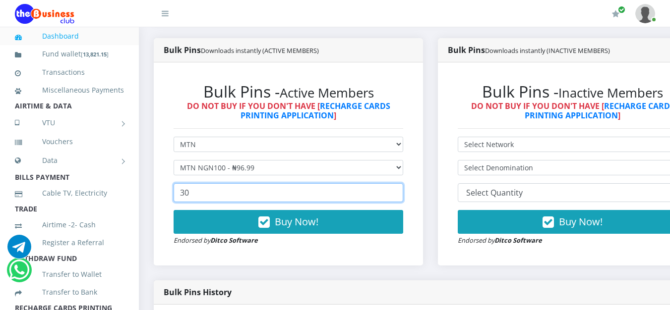
click at [403, 191] on input "30" at bounding box center [289, 192] width 230 height 19
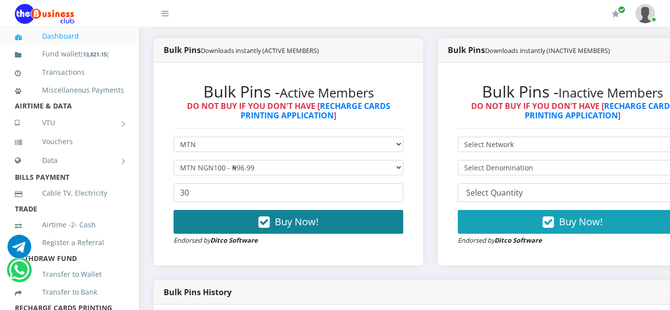
click at [357, 220] on button "Buy Now!" at bounding box center [289, 222] width 230 height 24
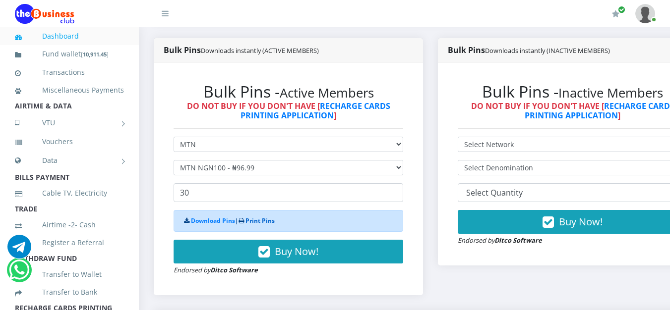
click at [268, 224] on link "Print Pins" at bounding box center [259, 221] width 29 height 8
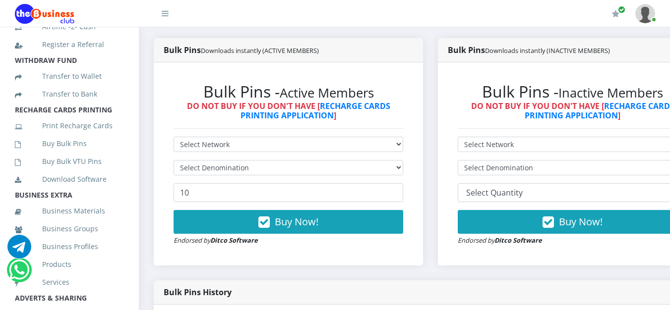
scroll to position [297, 0]
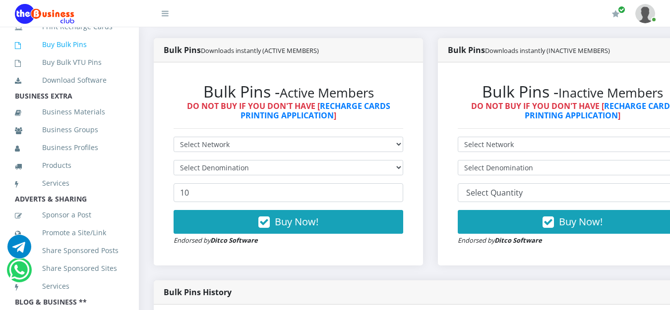
click at [55, 54] on link "Buy Bulk Pins" at bounding box center [69, 44] width 109 height 23
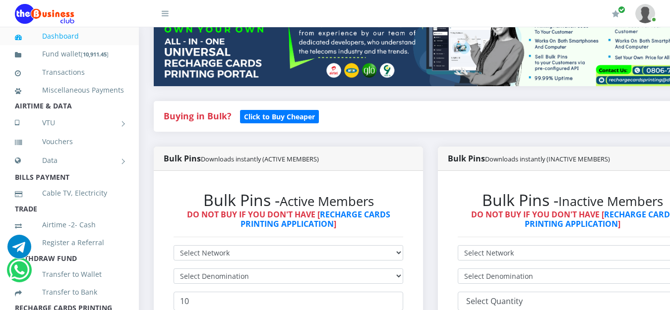
scroll to position [297, 0]
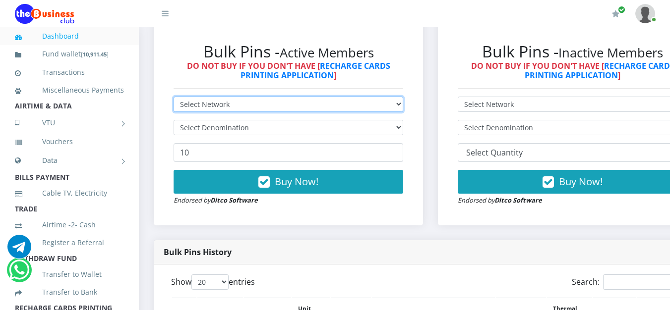
click at [327, 106] on select "Select Network MTN Globacom 9Mobile Airtel" at bounding box center [289, 104] width 230 height 15
select select "MTN"
click at [174, 99] on select "Select Network MTN Globacom 9Mobile Airtel" at bounding box center [289, 104] width 230 height 15
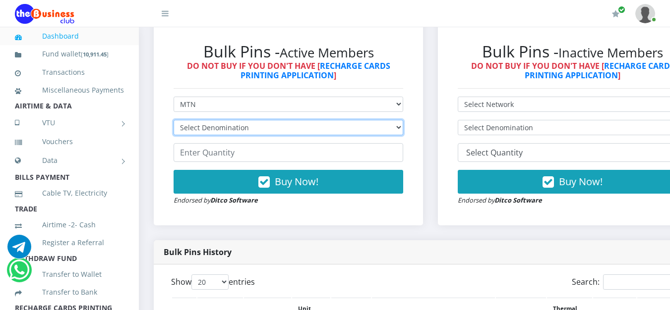
click at [377, 131] on select "Select Denomination MTN NGN100 - ₦96.99 MTN NGN200 - ₦193.98 MTN NGN400 - ₦387.…" at bounding box center [289, 127] width 230 height 15
select select "96.99-100"
click at [174, 122] on select "Select Denomination MTN NGN100 - ₦96.99 MTN NGN200 - ₦193.98 MTN NGN400 - ₦387.…" at bounding box center [289, 127] width 230 height 15
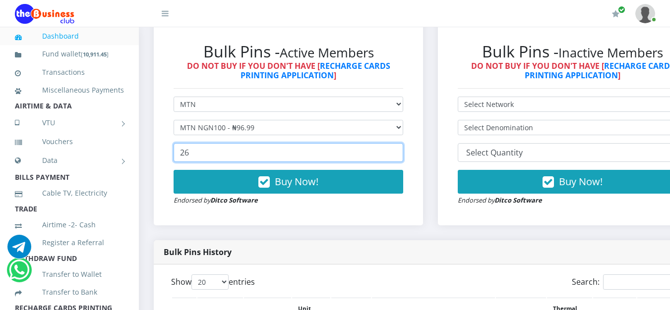
click at [403, 154] on input "26" at bounding box center [289, 152] width 230 height 19
click at [403, 154] on input "27" at bounding box center [289, 152] width 230 height 19
click at [403, 154] on input "28" at bounding box center [289, 152] width 230 height 19
click at [403, 154] on input "29" at bounding box center [289, 152] width 230 height 19
type input "30"
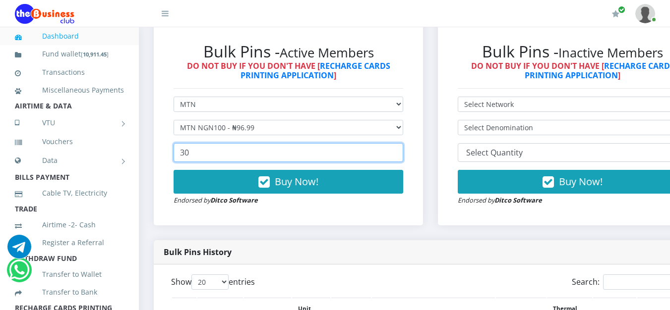
click at [403, 154] on input "30" at bounding box center [289, 152] width 230 height 19
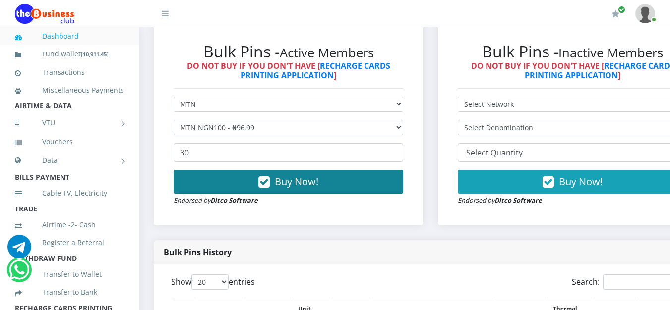
click at [387, 186] on button "Buy Now!" at bounding box center [289, 182] width 230 height 24
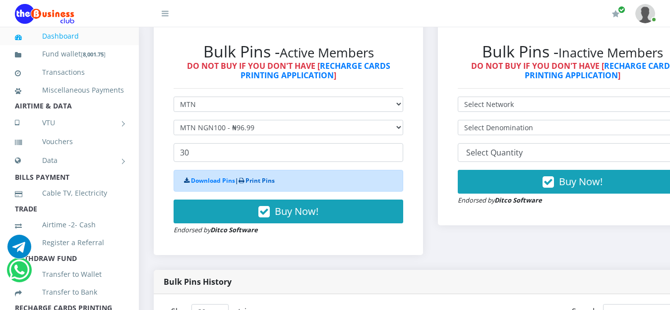
click at [255, 182] on link "Print Pins" at bounding box center [259, 181] width 29 height 8
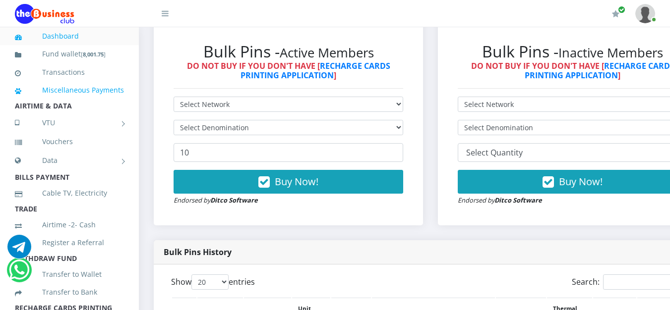
scroll to position [248, 0]
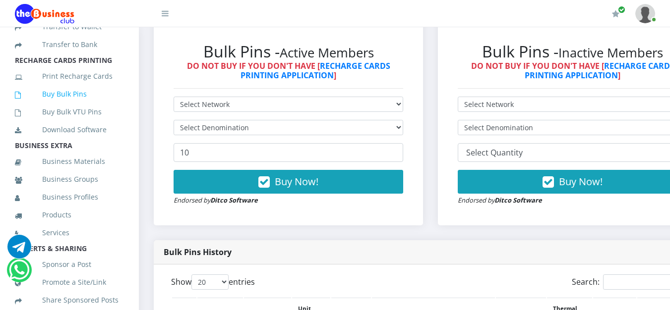
click at [74, 106] on link "Buy Bulk Pins" at bounding box center [69, 94] width 109 height 23
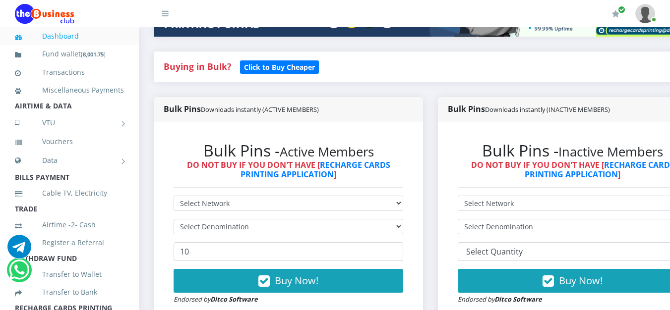
scroll to position [248, 0]
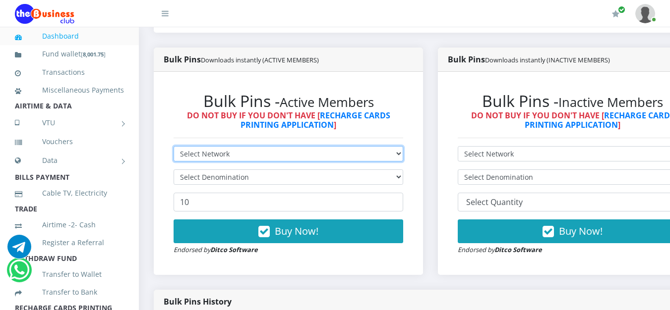
click at [396, 159] on select "Select Network MTN Globacom 9Mobile Airtel" at bounding box center [289, 153] width 230 height 15
select select "MTN"
click at [174, 148] on select "Select Network MTN Globacom 9Mobile Airtel" at bounding box center [289, 153] width 230 height 15
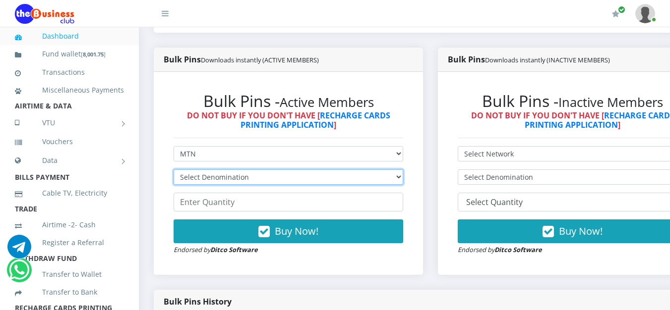
click at [402, 181] on select "Select Denomination MTN NGN100 - ₦96.99 MTN NGN200 - ₦193.98 MTN NGN400 - ₦387.…" at bounding box center [289, 177] width 230 height 15
select select "96.99-100"
click at [174, 172] on select "Select Denomination MTN NGN100 - ₦96.99 MTN NGN200 - ₦193.98 MTN NGN400 - ₦387.…" at bounding box center [289, 177] width 230 height 15
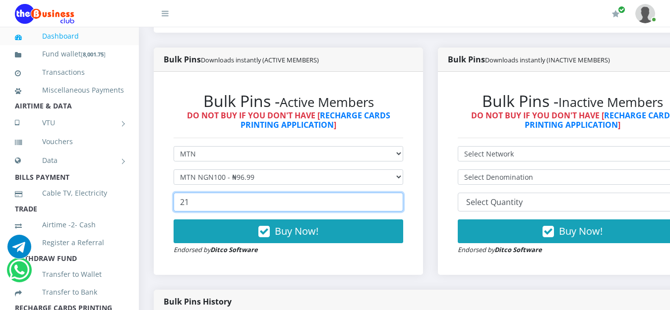
click at [403, 203] on input "21" at bounding box center [289, 202] width 230 height 19
click at [403, 203] on input "22" at bounding box center [289, 202] width 230 height 19
click at [403, 203] on input "23" at bounding box center [289, 202] width 230 height 19
click at [403, 203] on input "24" at bounding box center [289, 202] width 230 height 19
click at [403, 203] on input "25" at bounding box center [289, 202] width 230 height 19
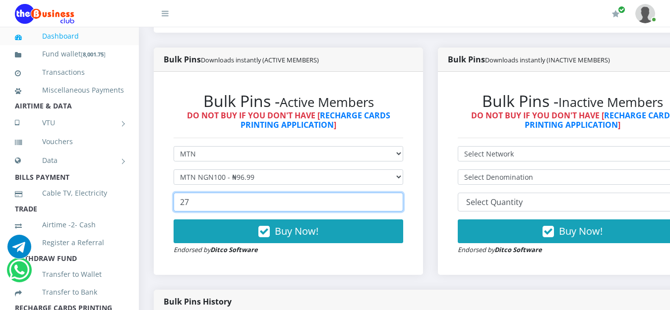
click at [403, 203] on input "27" at bounding box center [289, 202] width 230 height 19
click at [403, 203] on input "28" at bounding box center [289, 202] width 230 height 19
click at [403, 203] on input "29" at bounding box center [289, 202] width 230 height 19
type input "30"
click at [403, 203] on input "30" at bounding box center [289, 202] width 230 height 19
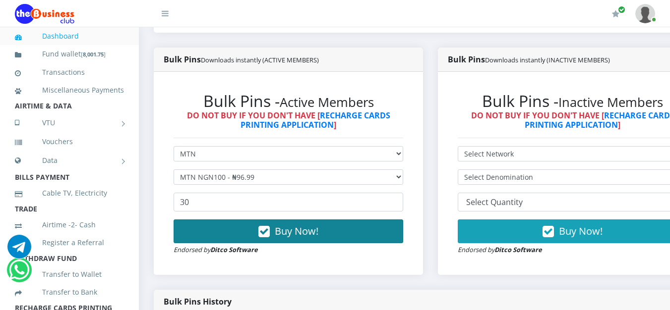
click at [327, 232] on button "Buy Now!" at bounding box center [289, 232] width 230 height 24
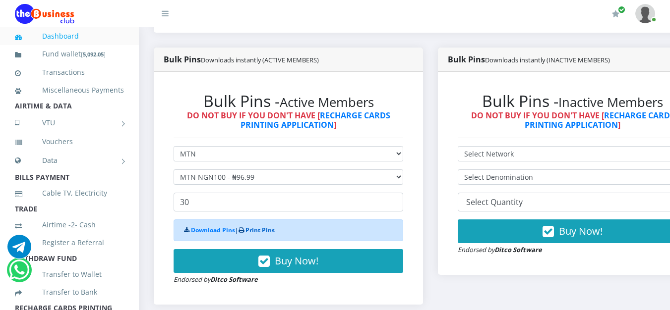
click at [272, 232] on link "Print Pins" at bounding box center [259, 230] width 29 height 8
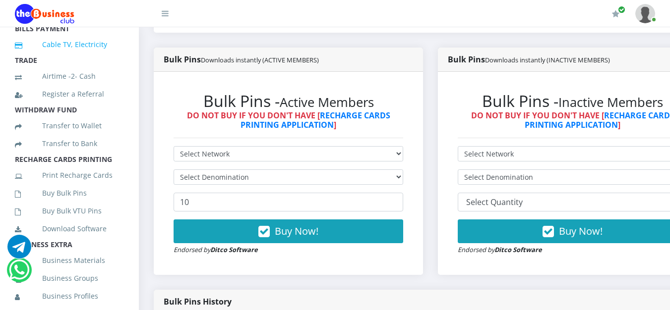
scroll to position [198, 0]
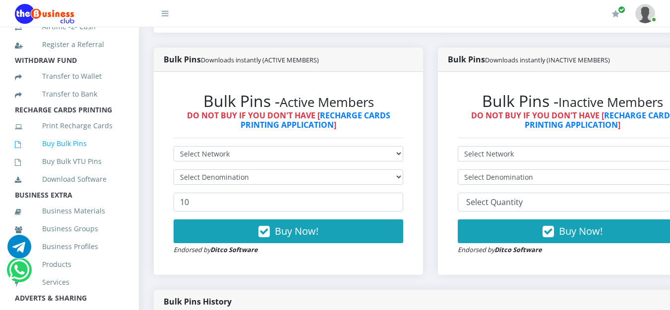
click at [69, 155] on link "Buy Bulk Pins" at bounding box center [69, 143] width 109 height 23
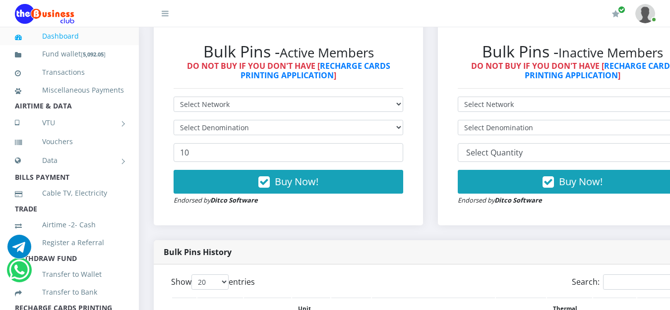
scroll to position [347, 0]
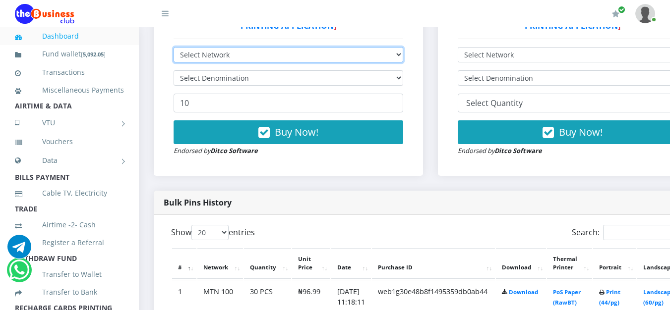
click at [403, 56] on select "Select Network MTN Globacom 9Mobile Airtel" at bounding box center [289, 54] width 230 height 15
select select "Glo"
click at [174, 49] on select "Select Network MTN Globacom 9Mobile Airtel" at bounding box center [289, 54] width 230 height 15
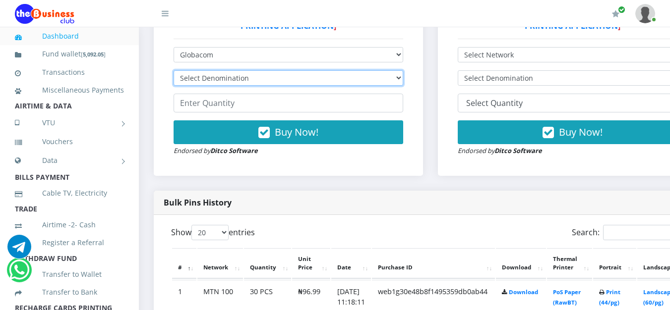
click at [400, 78] on select "Select Denomination Glo NGN100 - ₦96.55 Glo NGN200 - ₦193.10 Glo NGN500 - ₦482.…" at bounding box center [289, 77] width 230 height 15
select select "96.55-100"
click at [174, 72] on select "Select Denomination Glo NGN100 - ₦96.55 Glo NGN200 - ₦193.10 Glo NGN500 - ₦482.…" at bounding box center [289, 77] width 230 height 15
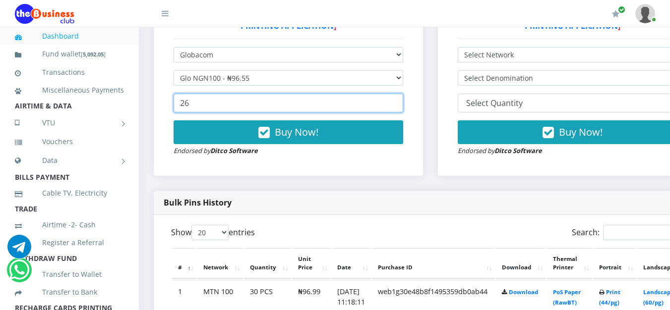
click at [400, 101] on input "26" at bounding box center [289, 103] width 230 height 19
click at [400, 101] on input "27" at bounding box center [289, 103] width 230 height 19
click at [400, 101] on input "28" at bounding box center [289, 103] width 230 height 19
click at [400, 101] on input "29" at bounding box center [289, 103] width 230 height 19
click at [400, 101] on input "30" at bounding box center [289, 103] width 230 height 19
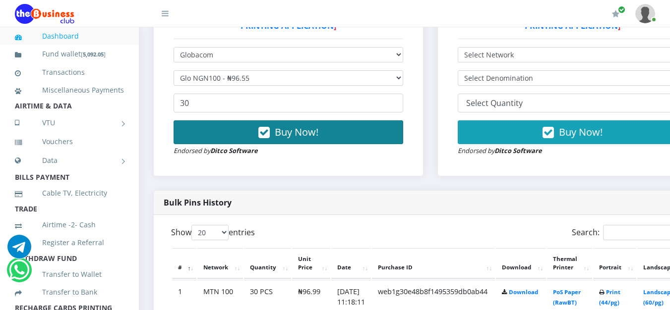
click at [345, 138] on button "Buy Now!" at bounding box center [289, 132] width 230 height 24
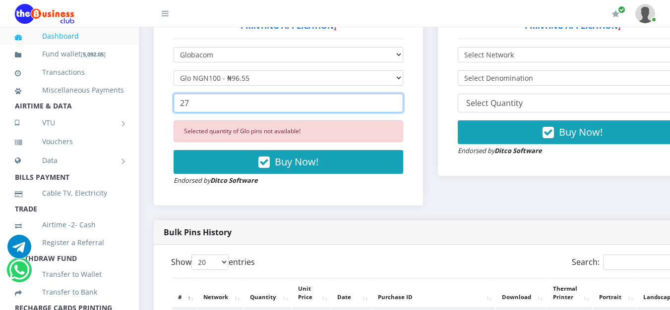
click at [401, 108] on input "27" at bounding box center [289, 103] width 230 height 19
click at [401, 108] on input "26" at bounding box center [289, 103] width 230 height 19
click at [401, 108] on input "25" at bounding box center [289, 103] width 230 height 19
click at [401, 108] on input "24" at bounding box center [289, 103] width 230 height 19
click at [401, 108] on input "23" at bounding box center [289, 103] width 230 height 19
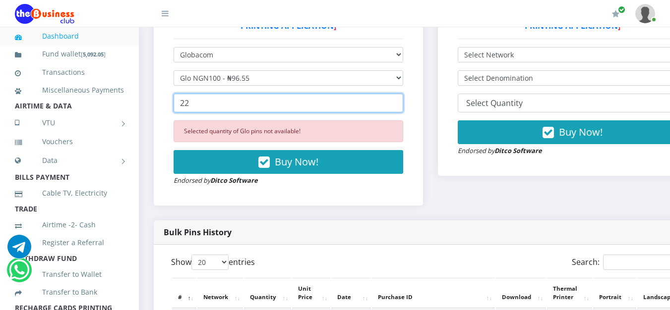
click at [401, 108] on input "22" at bounding box center [289, 103] width 230 height 19
click at [401, 108] on input "21" at bounding box center [289, 103] width 230 height 19
type input "20"
click at [401, 108] on input "20" at bounding box center [289, 103] width 230 height 19
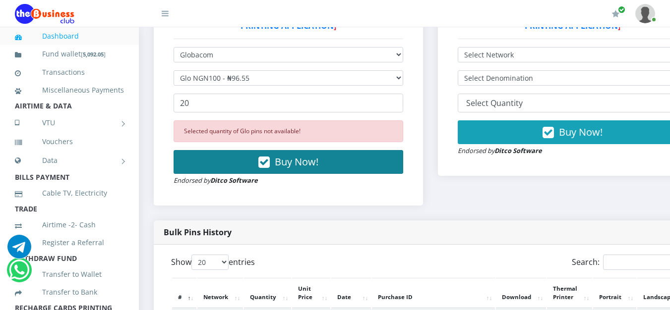
click at [327, 171] on button "Buy Now!" at bounding box center [289, 162] width 230 height 24
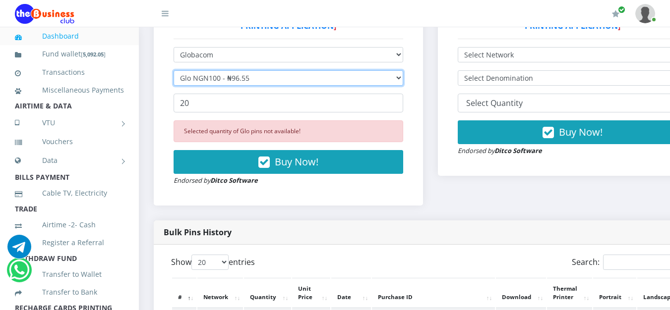
click at [374, 78] on select "Select Denomination Glo NGN100 - ₦96.55 Glo NGN200 - ₦193.10 Glo NGN500 - ₦482.…" at bounding box center [289, 77] width 230 height 15
click at [174, 72] on select "Select Denomination Glo NGN100 - ₦96.55 Glo NGN200 - ₦193.10 Glo NGN500 - ₦482.…" at bounding box center [289, 77] width 230 height 15
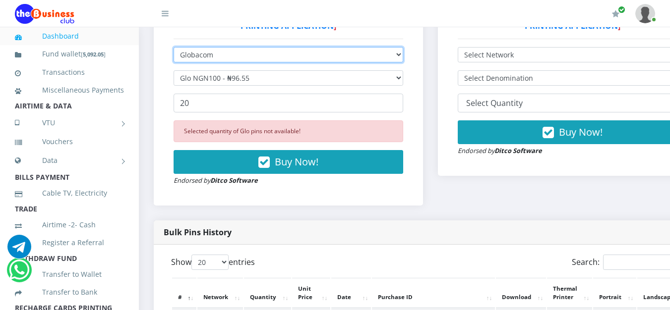
click at [361, 57] on select "Select Network MTN Globacom 9Mobile Airtel" at bounding box center [289, 54] width 230 height 15
select select "MTN"
click at [174, 49] on select "Select Network MTN Globacom 9Mobile Airtel" at bounding box center [289, 54] width 230 height 15
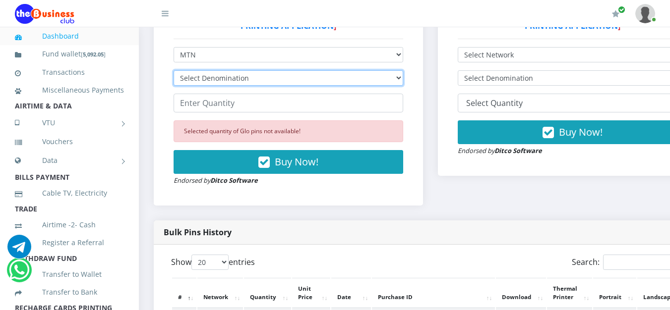
click at [363, 81] on select "Select Denomination MTN NGN100 - ₦96.99 MTN NGN200 - ₦193.98 MTN NGN400 - ₦387.…" at bounding box center [289, 77] width 230 height 15
select select "96.99-100"
click at [174, 72] on select "Select Denomination MTN NGN100 - ₦96.99 MTN NGN200 - ₦193.98 MTN NGN400 - ₦387.…" at bounding box center [289, 77] width 230 height 15
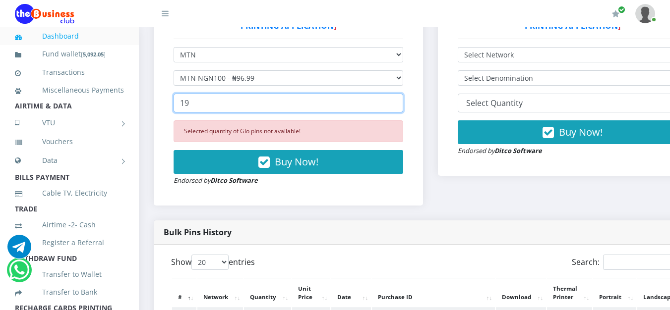
click at [399, 101] on input "19" at bounding box center [289, 103] width 230 height 19
click at [399, 101] on input "20" at bounding box center [289, 103] width 230 height 19
click at [399, 101] on input "21" at bounding box center [289, 103] width 230 height 19
click at [399, 101] on input "22" at bounding box center [289, 103] width 230 height 19
click at [399, 101] on input "27" at bounding box center [289, 103] width 230 height 19
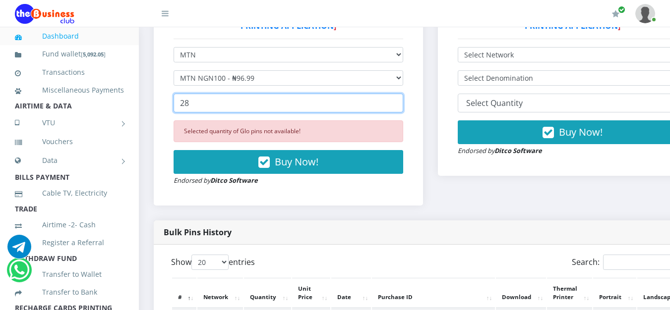
click at [399, 101] on input "28" at bounding box center [289, 103] width 230 height 19
click at [399, 101] on input "29" at bounding box center [289, 103] width 230 height 19
type input "30"
click at [399, 101] on input "30" at bounding box center [289, 103] width 230 height 19
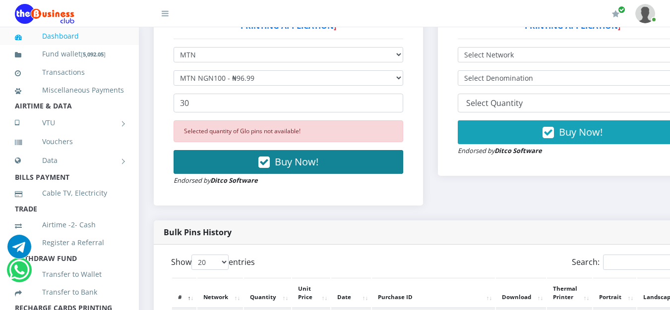
click at [374, 159] on button "Buy Now!" at bounding box center [289, 162] width 230 height 24
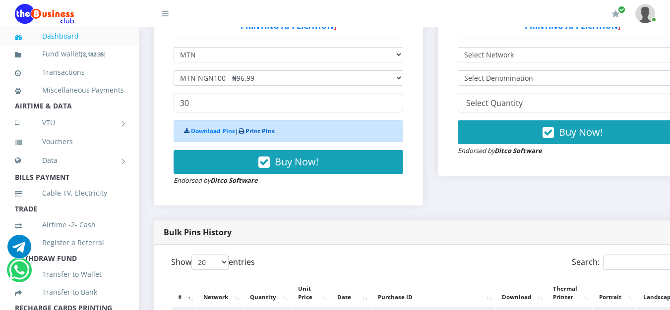
click at [254, 134] on link "Print Pins" at bounding box center [259, 131] width 29 height 8
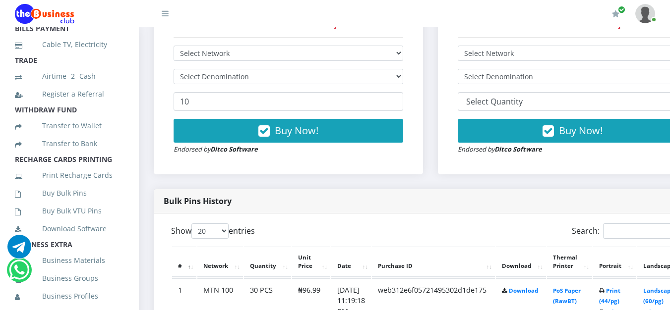
scroll to position [198, 0]
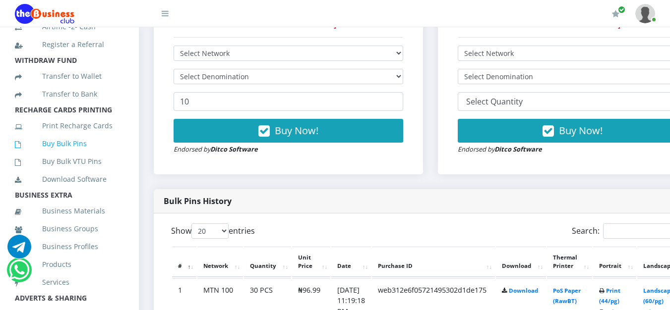
click at [77, 155] on link "Buy Bulk Pins" at bounding box center [69, 143] width 109 height 23
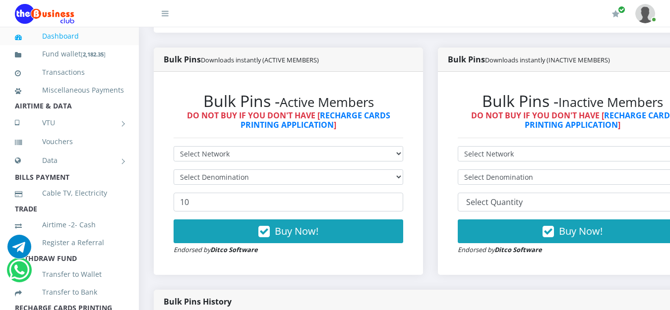
scroll to position [297, 0]
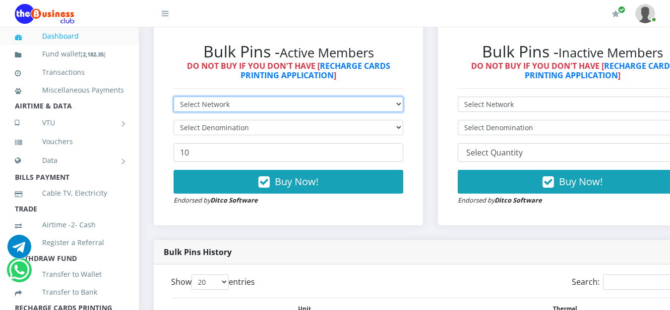
click at [321, 108] on select "Select Network MTN Globacom 9Mobile Airtel" at bounding box center [289, 104] width 230 height 15
select select "Glo"
click at [174, 99] on select "Select Network MTN Globacom 9Mobile Airtel" at bounding box center [289, 104] width 230 height 15
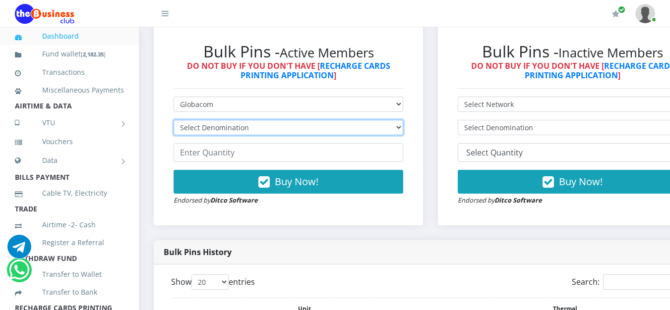
click at [378, 129] on select "Select Denomination Glo NGN100 - ₦96.55 Glo NGN200 - ₦193.10 Glo NGN500 - ₦482.…" at bounding box center [289, 127] width 230 height 15
select select "96.55-100"
click at [174, 122] on select "Select Denomination Glo NGN100 - ₦96.55 Glo NGN200 - ₦193.10 Glo NGN500 - ₦482.…" at bounding box center [289, 127] width 230 height 15
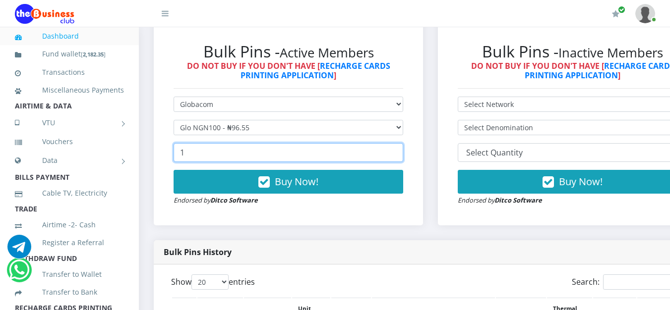
click at [403, 155] on input "1" at bounding box center [289, 152] width 230 height 19
click at [403, 155] on input "2" at bounding box center [289, 152] width 230 height 19
click at [403, 155] on input "3" at bounding box center [289, 152] width 230 height 19
click at [403, 155] on input "4" at bounding box center [289, 152] width 230 height 19
click at [403, 155] on input "5" at bounding box center [289, 152] width 230 height 19
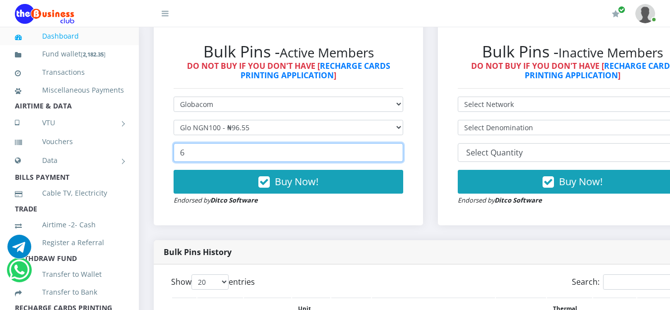
click at [403, 155] on input "6" at bounding box center [289, 152] width 230 height 19
click at [403, 155] on input "7" at bounding box center [289, 152] width 230 height 19
click at [403, 155] on input "8" at bounding box center [289, 152] width 230 height 19
click at [403, 155] on input "9" at bounding box center [289, 152] width 230 height 19
type input "10"
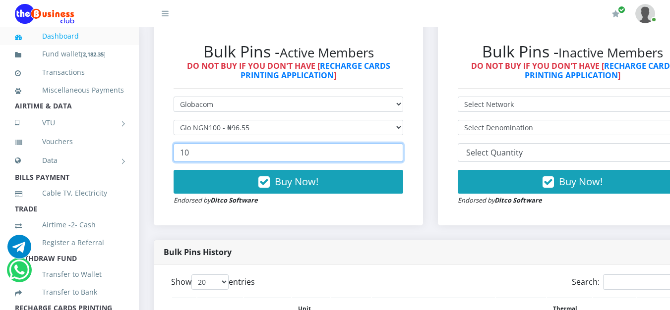
click at [403, 155] on input "10" at bounding box center [289, 152] width 230 height 19
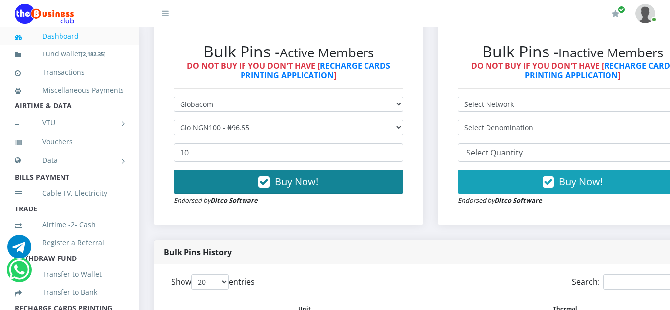
click at [359, 185] on button "Buy Now!" at bounding box center [289, 182] width 230 height 24
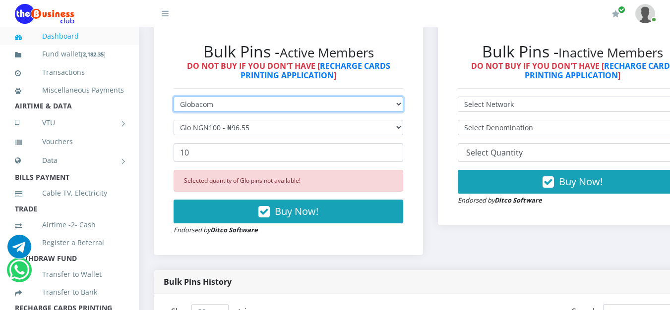
click at [403, 103] on select "Select Network MTN Globacom 9Mobile Airtel" at bounding box center [289, 104] width 230 height 15
select select "Airtel"
click at [174, 99] on select "Select Network MTN Globacom 9Mobile Airtel" at bounding box center [289, 104] width 230 height 15
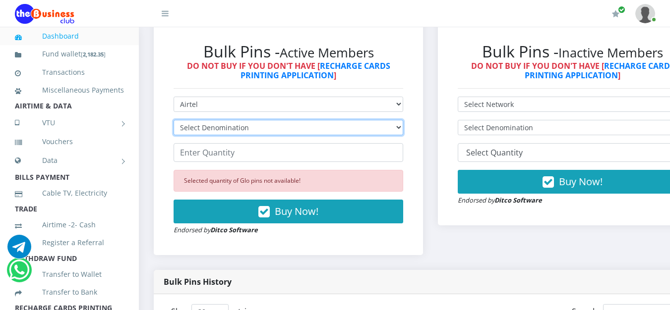
click at [403, 127] on select "Select Denomination Airtel NGN100 - ₦96.38 Airtel NGN200 - ₦192.76 Airtel NGN50…" at bounding box center [289, 127] width 230 height 15
select select "96.38-100"
click at [174, 122] on select "Select Denomination Airtel NGN100 - ₦96.38 Airtel NGN200 - ₦192.76 Airtel NGN50…" at bounding box center [289, 127] width 230 height 15
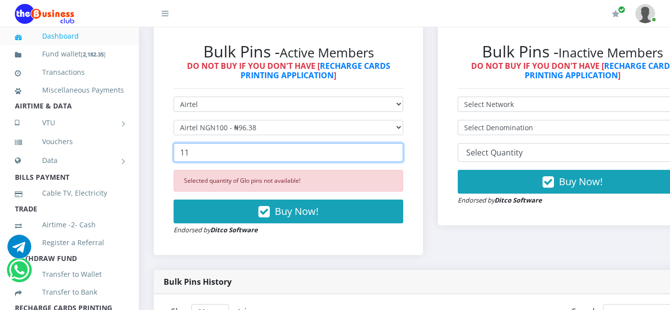
click at [400, 153] on input "11" at bounding box center [289, 152] width 230 height 19
click at [400, 153] on input "12" at bounding box center [289, 152] width 230 height 19
click at [400, 153] on input "14" at bounding box center [289, 152] width 230 height 19
click at [400, 153] on input "15" at bounding box center [289, 152] width 230 height 19
click at [400, 153] on input "16" at bounding box center [289, 152] width 230 height 19
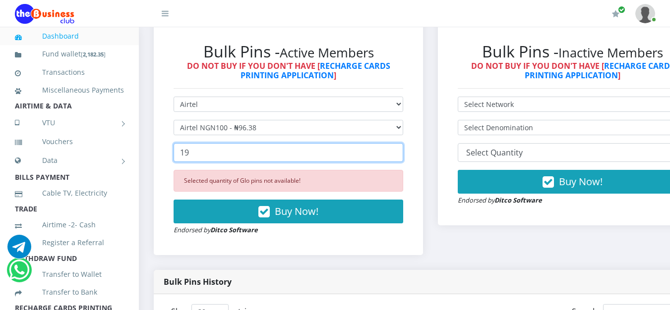
click at [400, 153] on input "19" at bounding box center [289, 152] width 230 height 19
type input "20"
click at [400, 153] on input "20" at bounding box center [289, 152] width 230 height 19
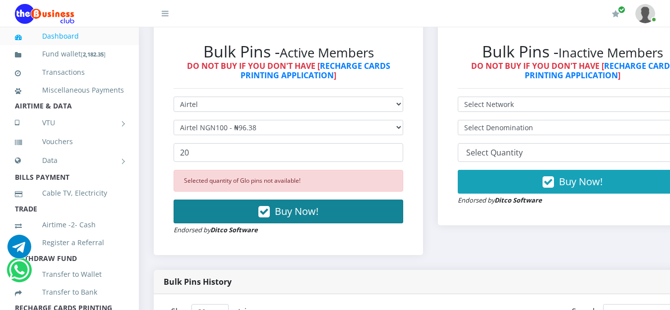
click at [345, 212] on button "Buy Now!" at bounding box center [289, 212] width 230 height 24
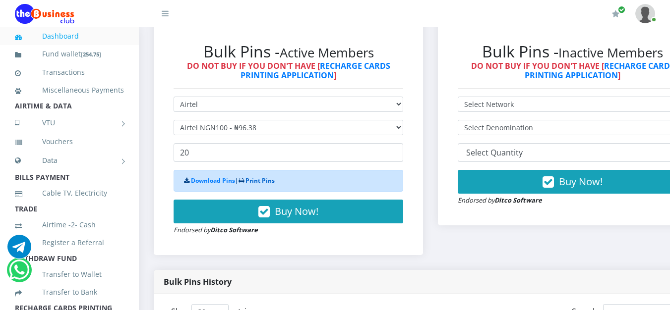
click at [256, 184] on link "Print Pins" at bounding box center [259, 181] width 29 height 8
